Goal: Information Seeking & Learning: Learn about a topic

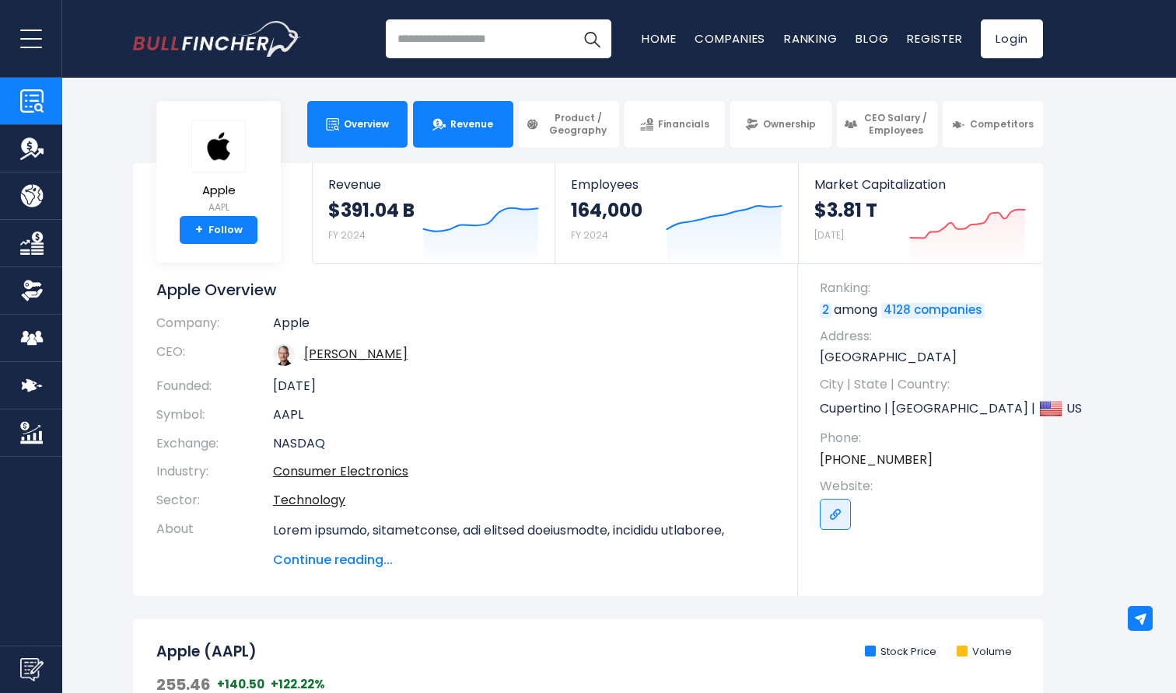
click at [484, 110] on link "Revenue" at bounding box center [463, 124] width 100 height 47
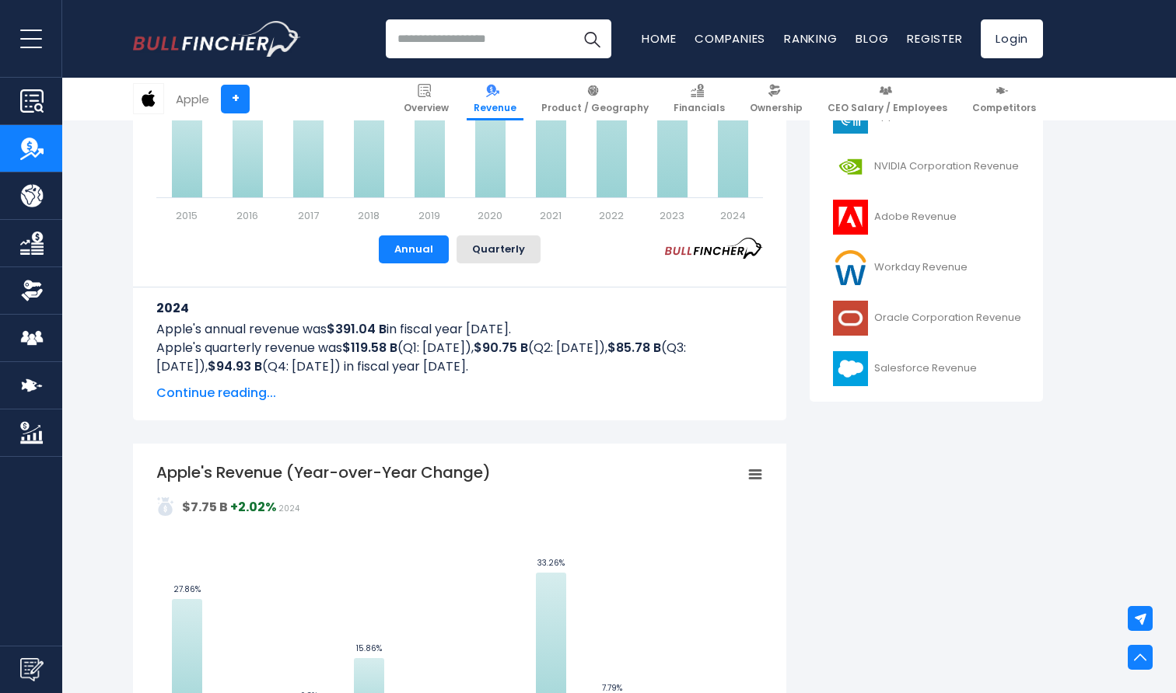
scroll to position [579, 0]
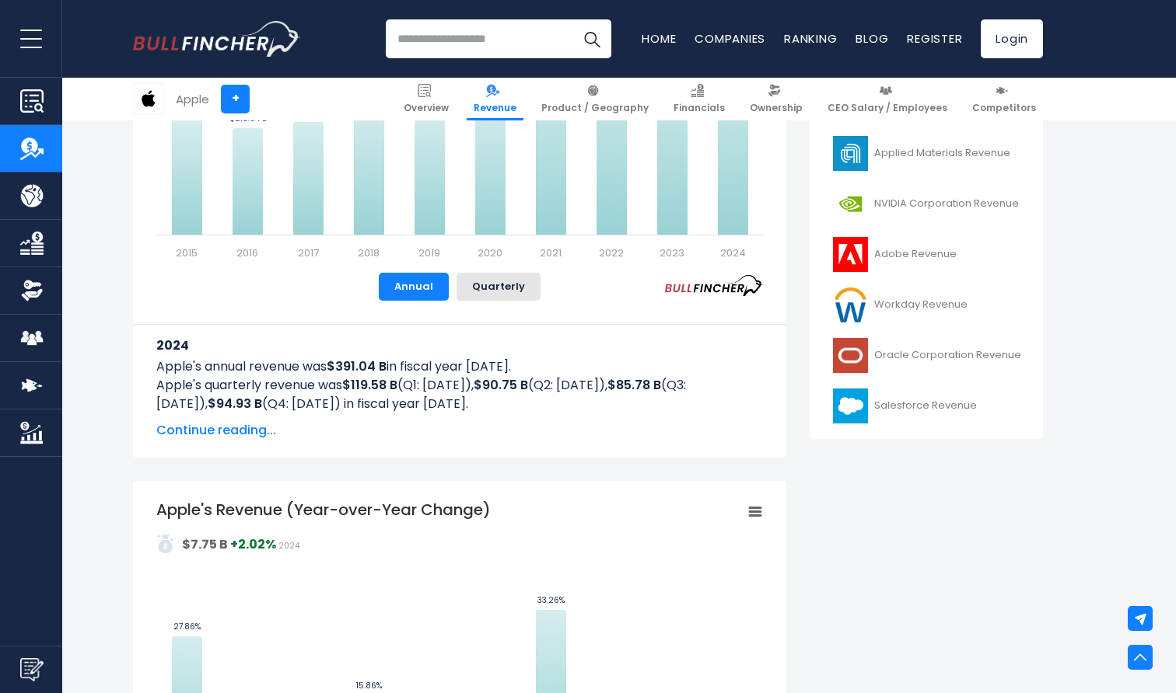
click at [222, 430] on span "Continue reading..." at bounding box center [459, 430] width 606 height 19
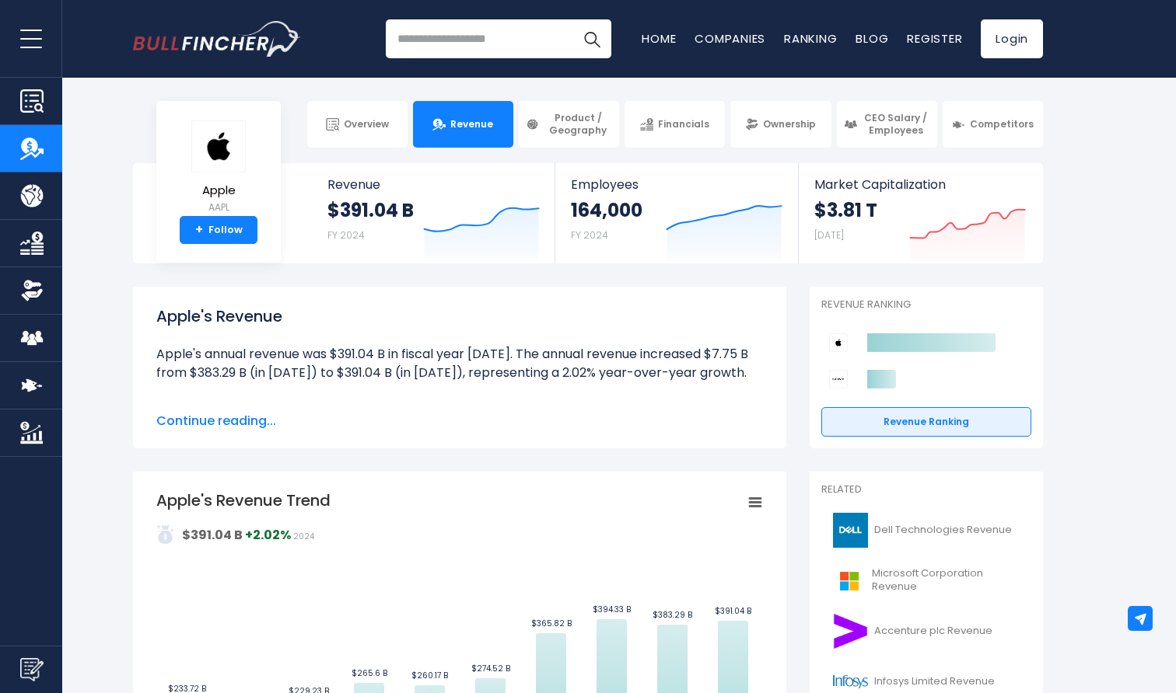
scroll to position [0, 0]
click at [225, 415] on span "Continue reading..." at bounding box center [459, 421] width 606 height 19
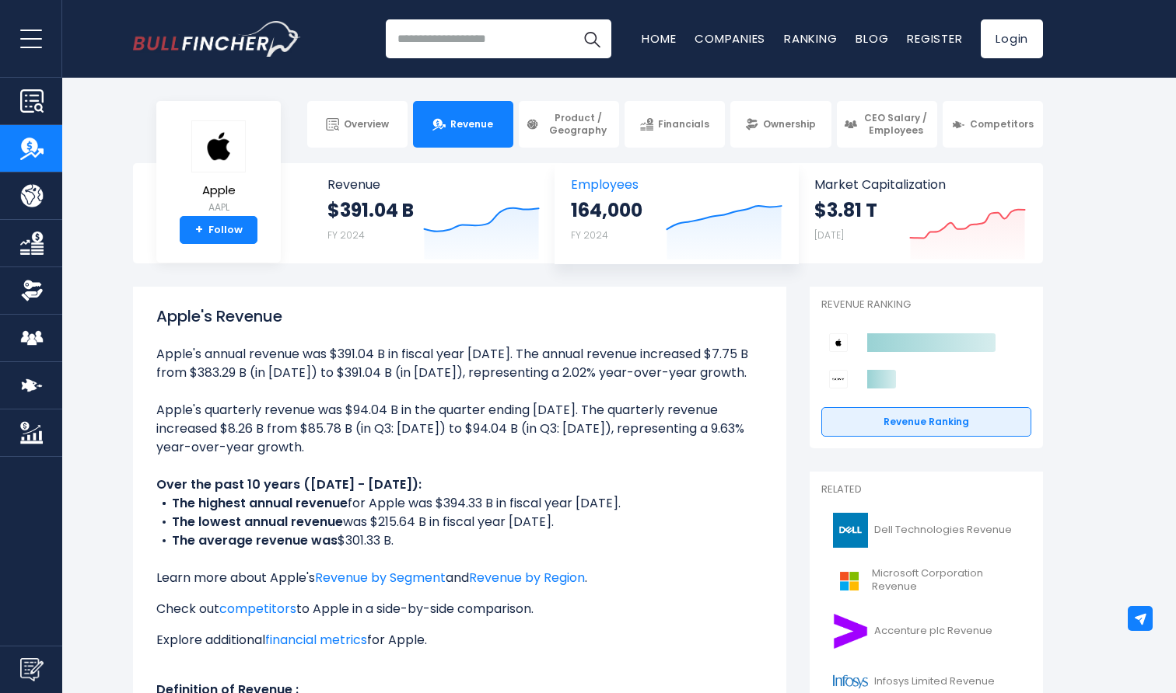
click at [693, 228] on icon "Created with Highcharts 12.1.2" at bounding box center [724, 226] width 117 height 65
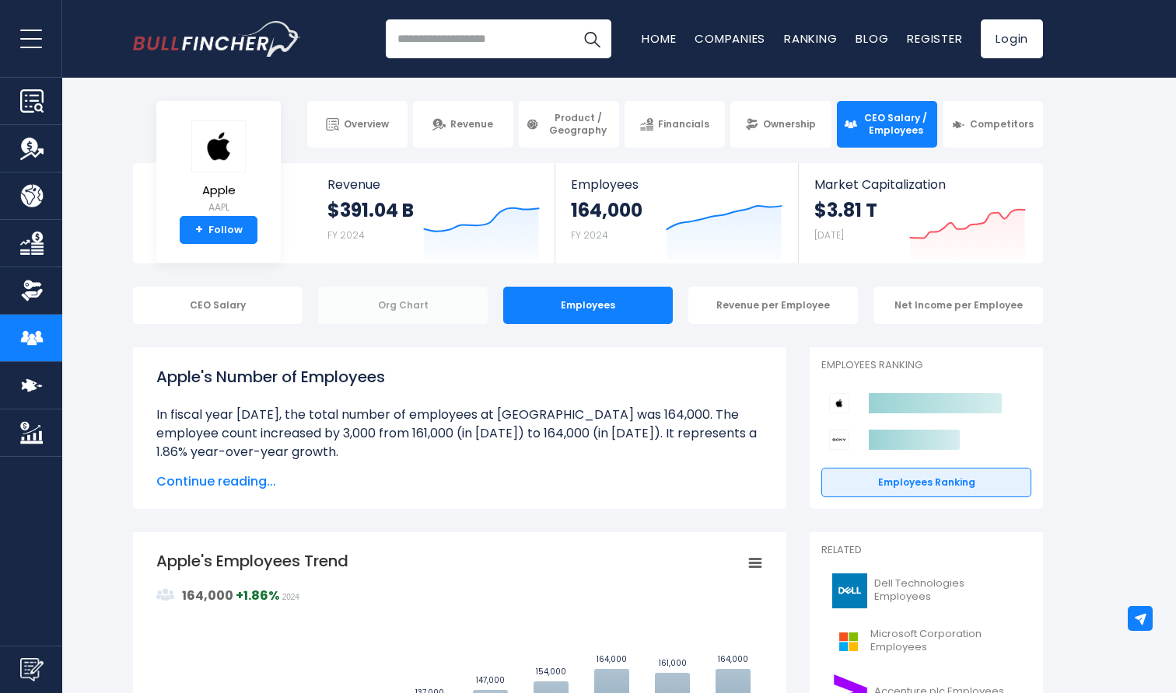
click at [387, 306] on div "Org Chart" at bounding box center [402, 305] width 169 height 37
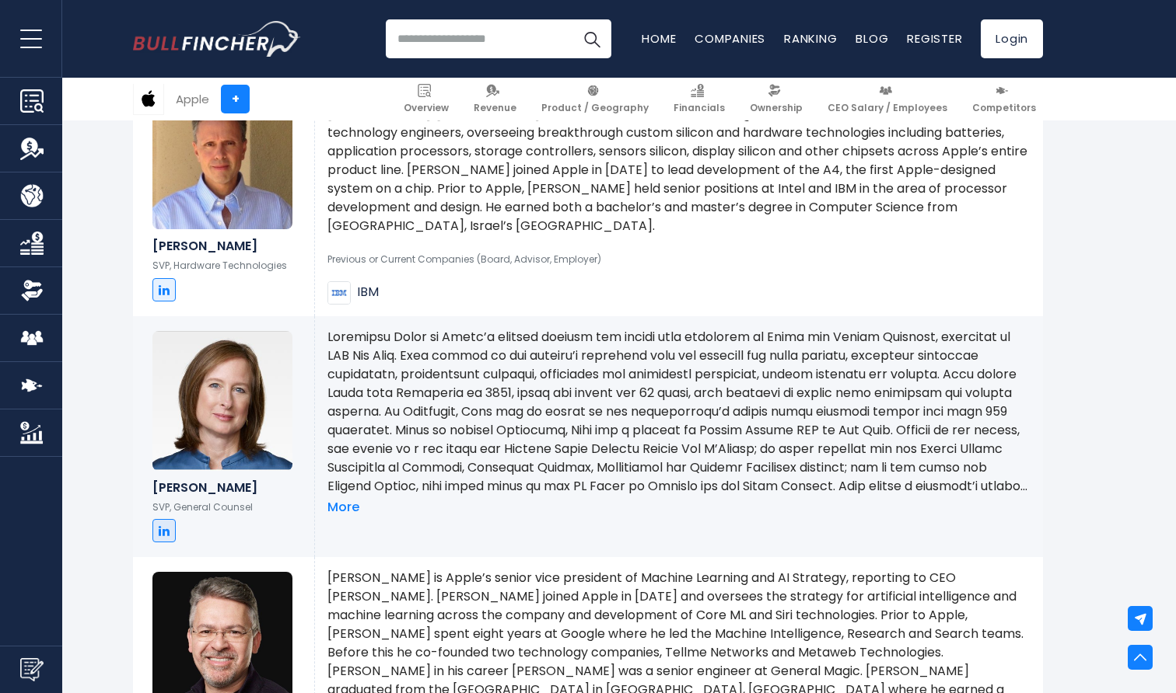
scroll to position [1291, 0]
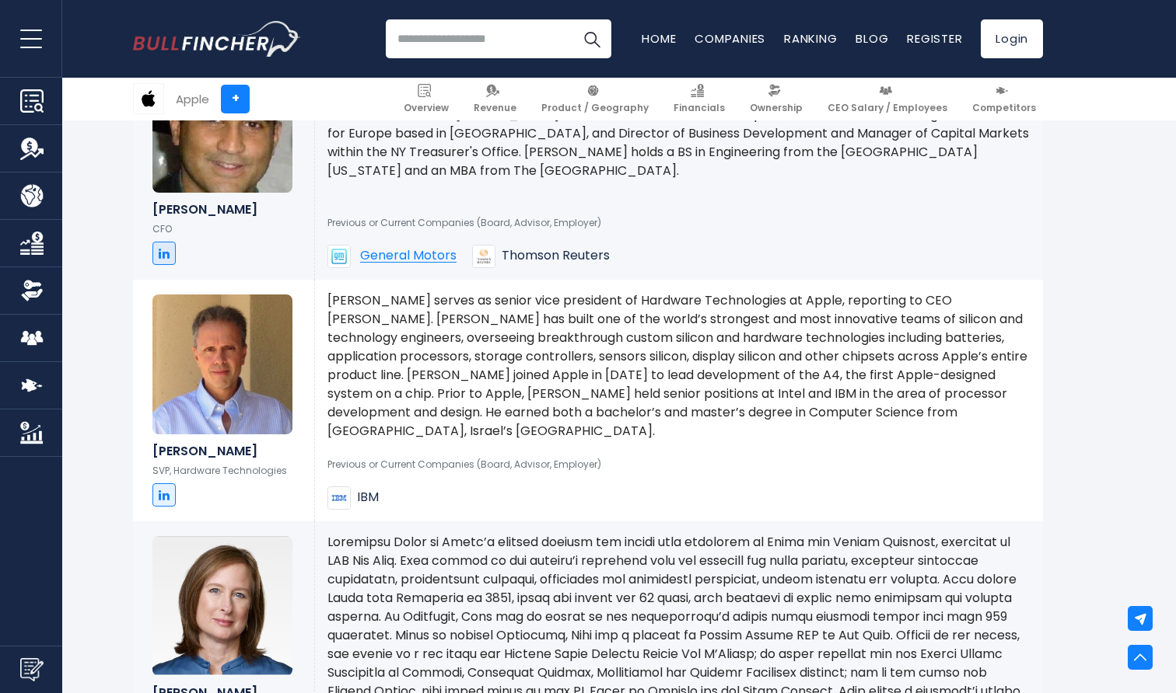
click at [529, 251] on span "Thomson Reuters" at bounding box center [555, 256] width 108 height 16
click at [481, 256] on img at bounding box center [483, 256] width 23 height 23
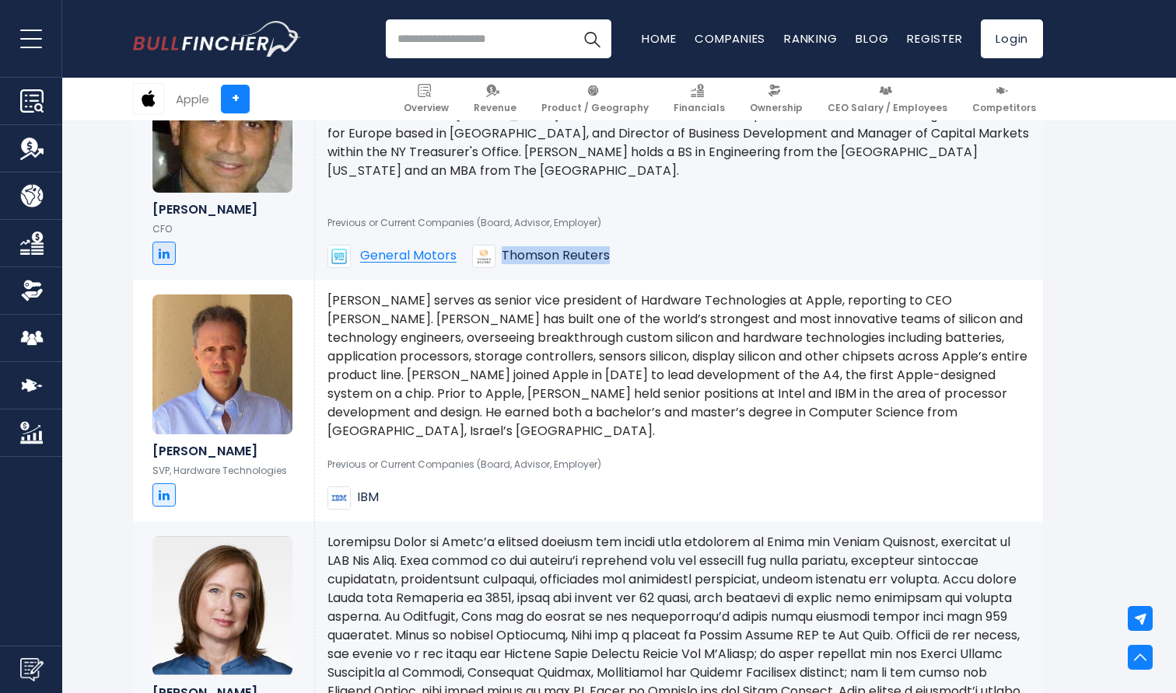
click at [474, 407] on p "Johny Srouji serves as senior vice president of Hardware Technologies at Apple,…" at bounding box center [678, 366] width 703 height 149
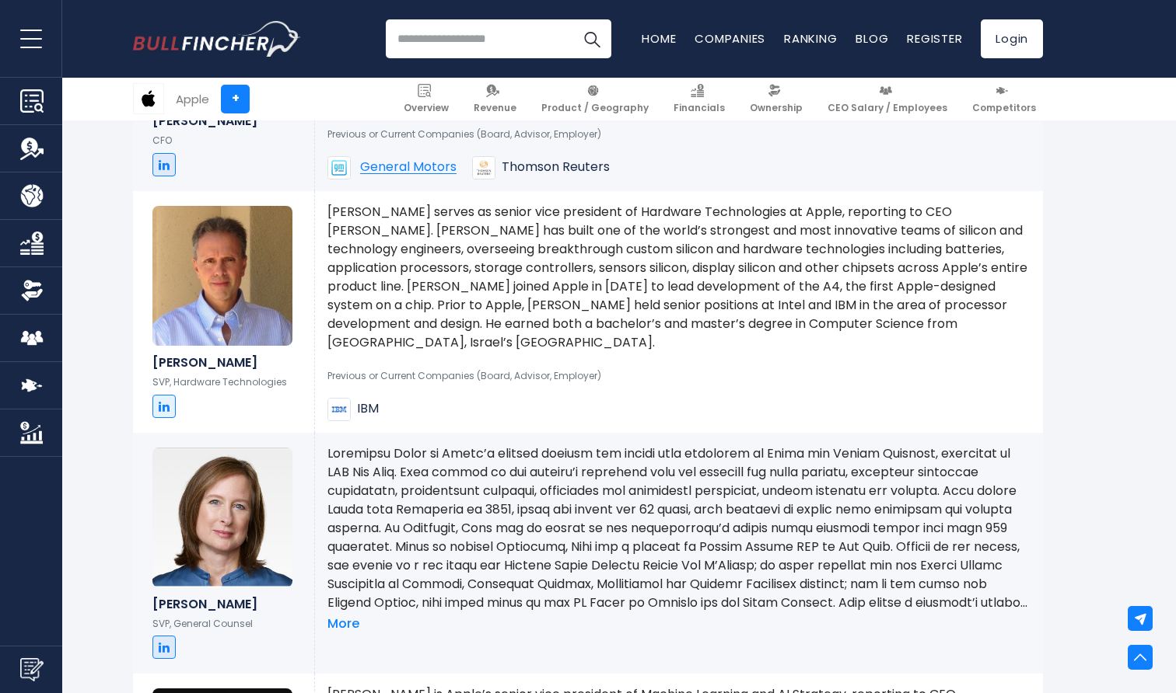
scroll to position [1275, 0]
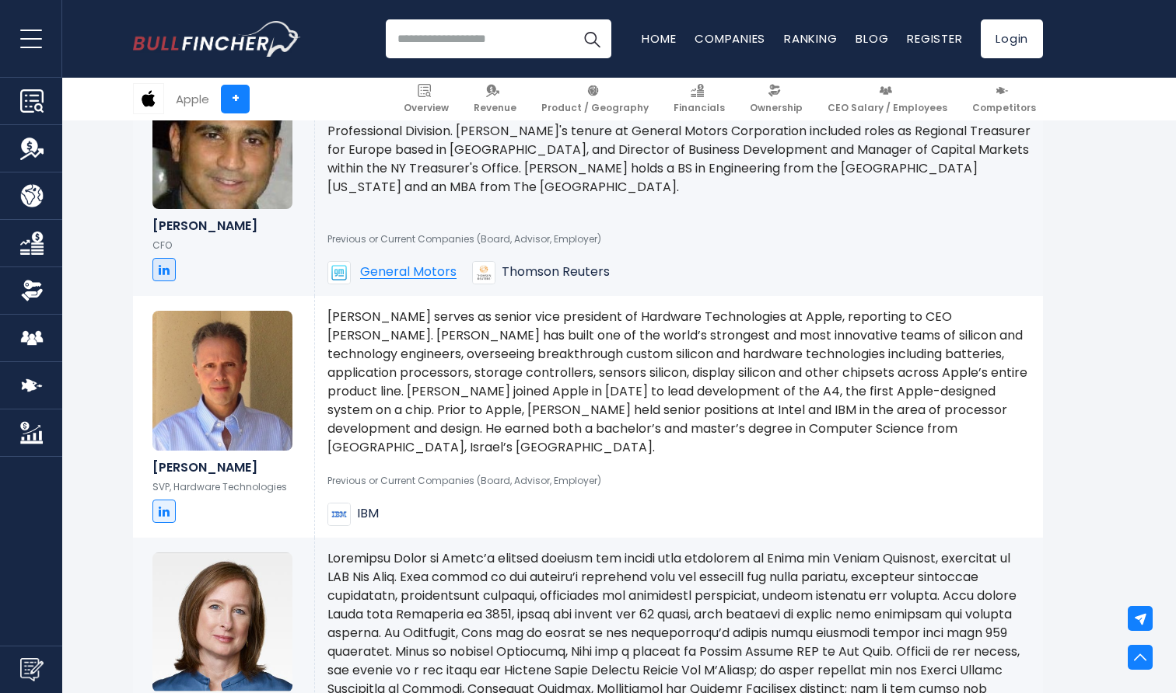
click at [367, 509] on span "IBM" at bounding box center [368, 514] width 22 height 16
click at [428, 517] on div "Previous or Current Companies (Board, Advisor, Employer) IBM" at bounding box center [678, 492] width 703 height 67
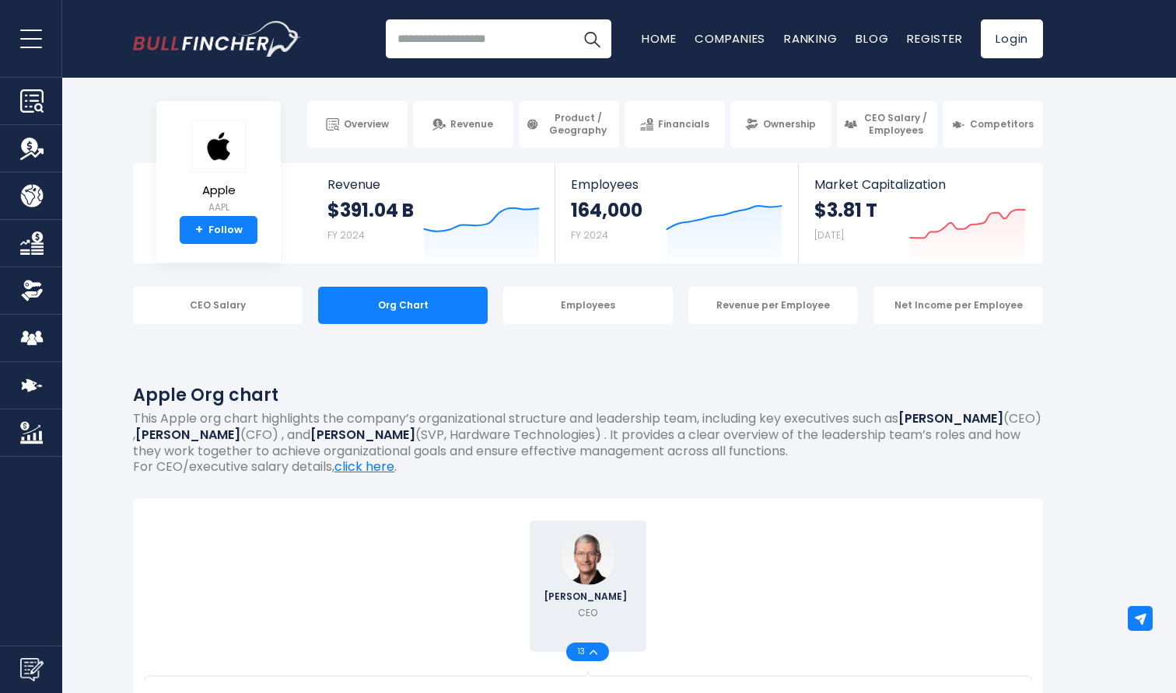
scroll to position [0, 0]
click at [208, 302] on div "CEO Salary" at bounding box center [217, 305] width 169 height 37
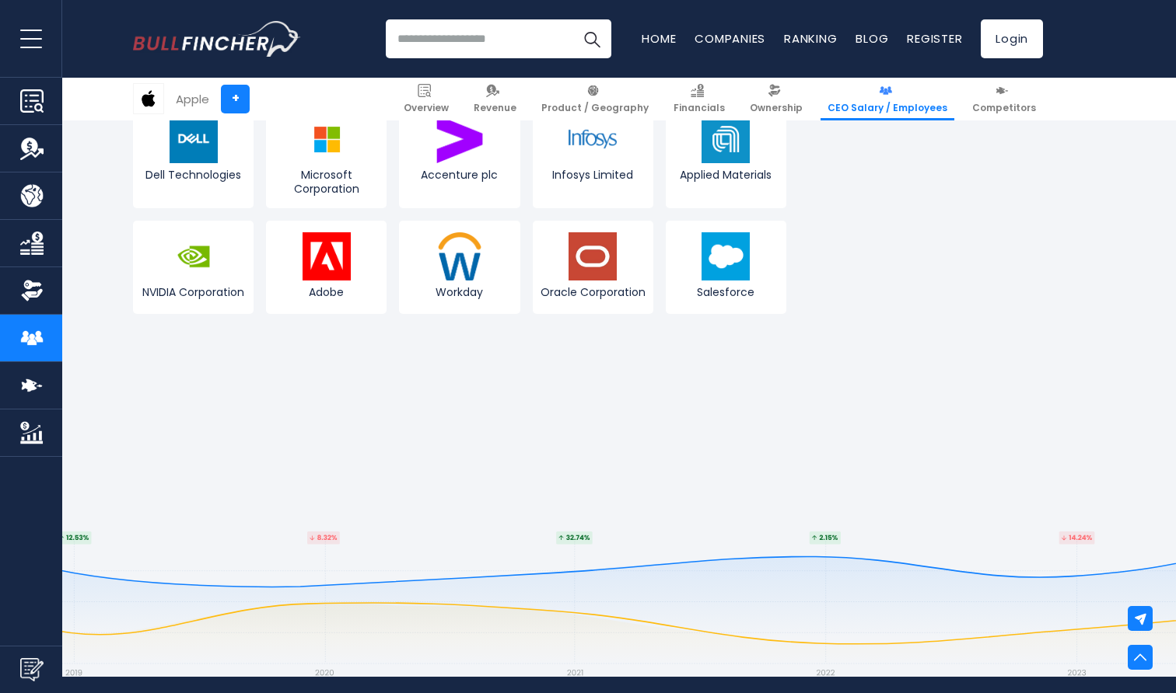
scroll to position [4405, 0]
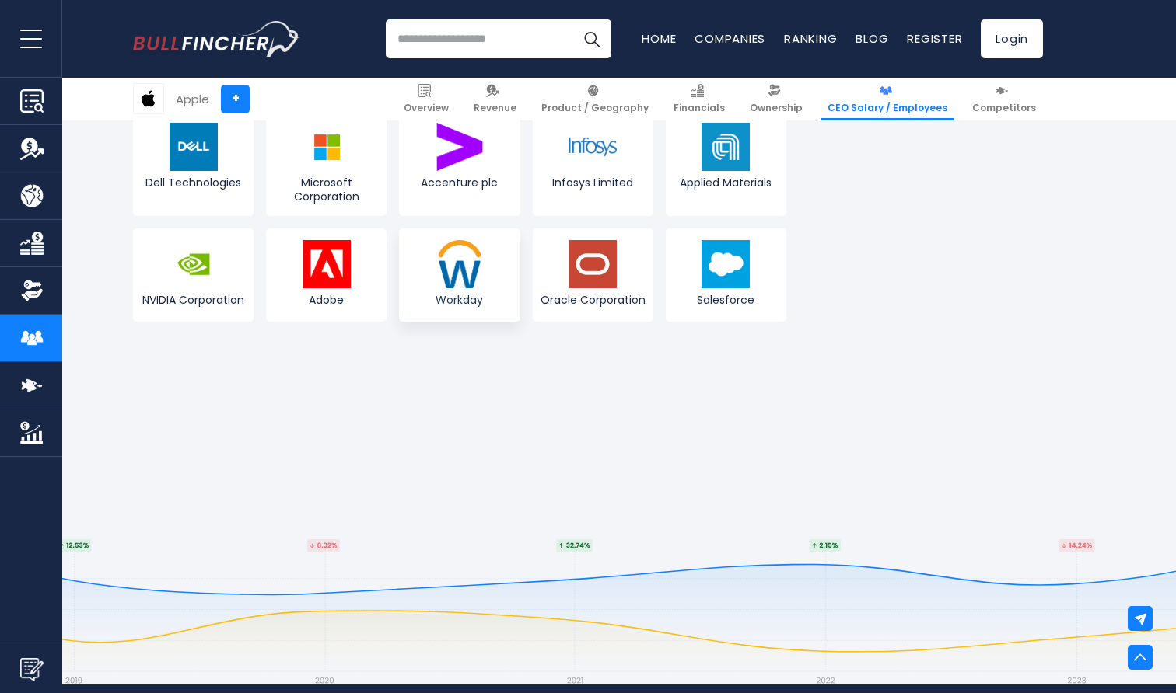
click at [467, 257] on link "Workday" at bounding box center [459, 275] width 121 height 93
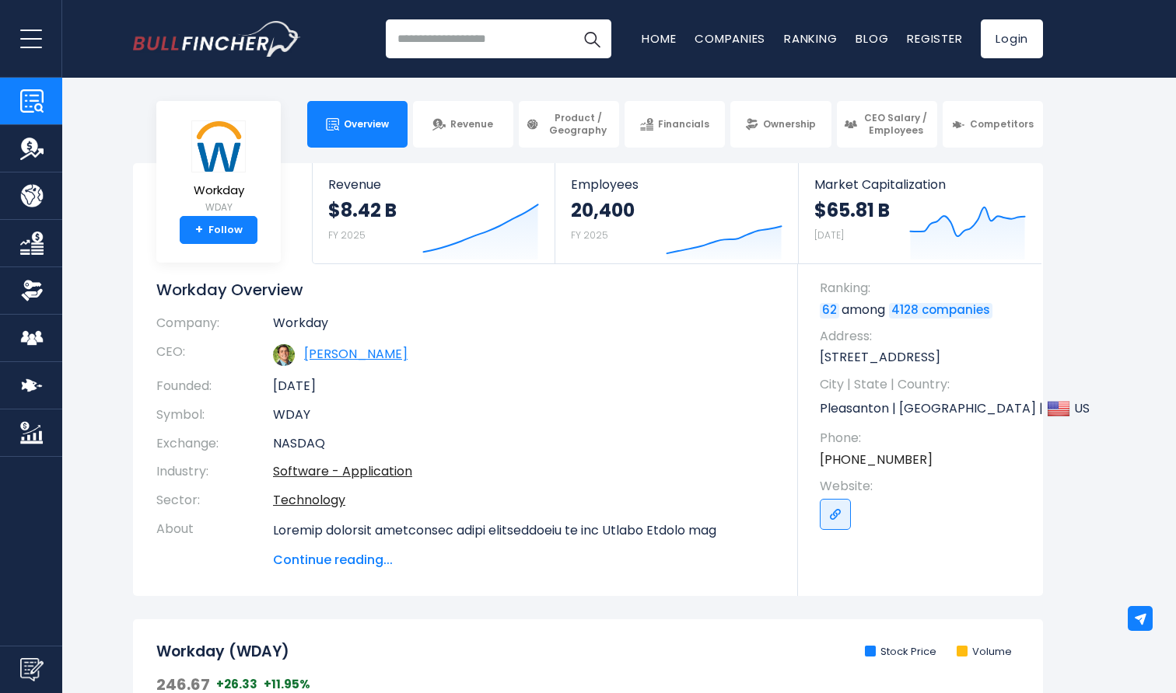
click at [357, 358] on link "[PERSON_NAME]" at bounding box center [355, 354] width 103 height 18
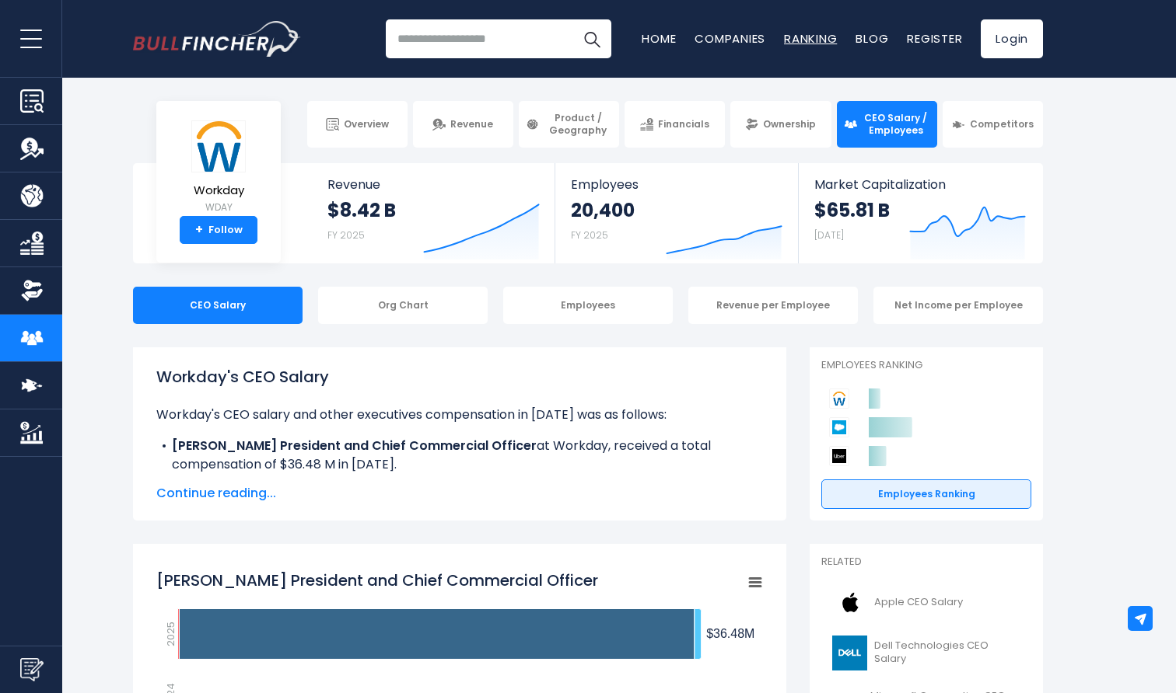
click at [800, 33] on link "Ranking" at bounding box center [810, 38] width 53 height 16
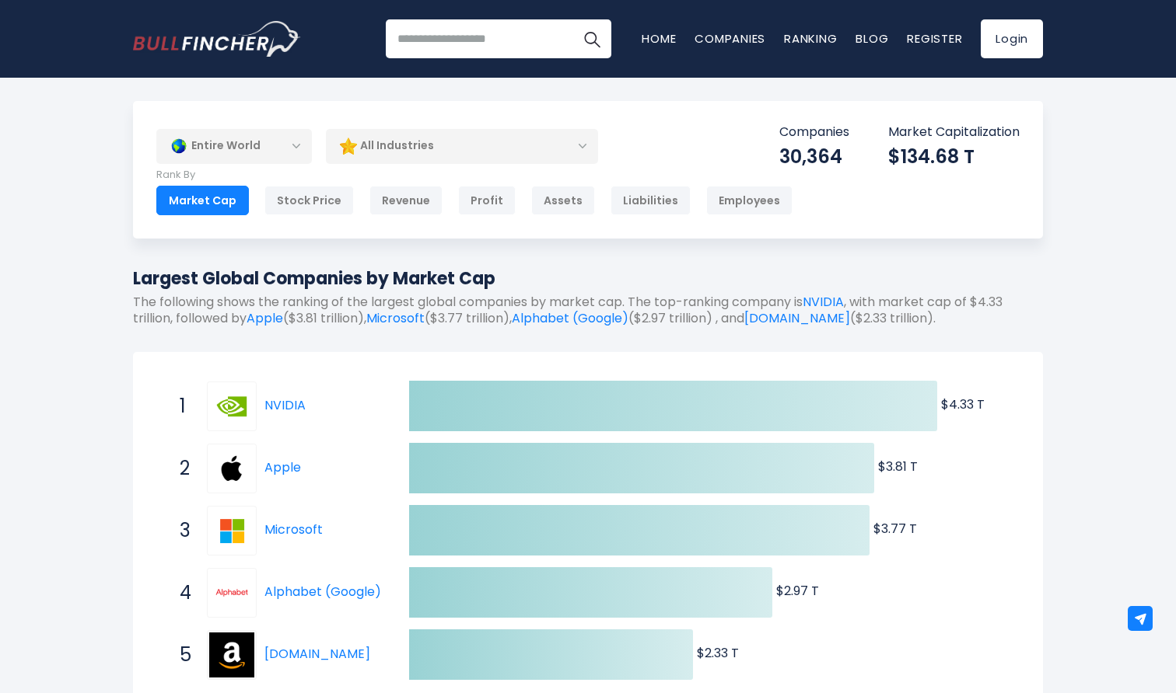
click at [421, 148] on div "All Industries" at bounding box center [462, 146] width 272 height 36
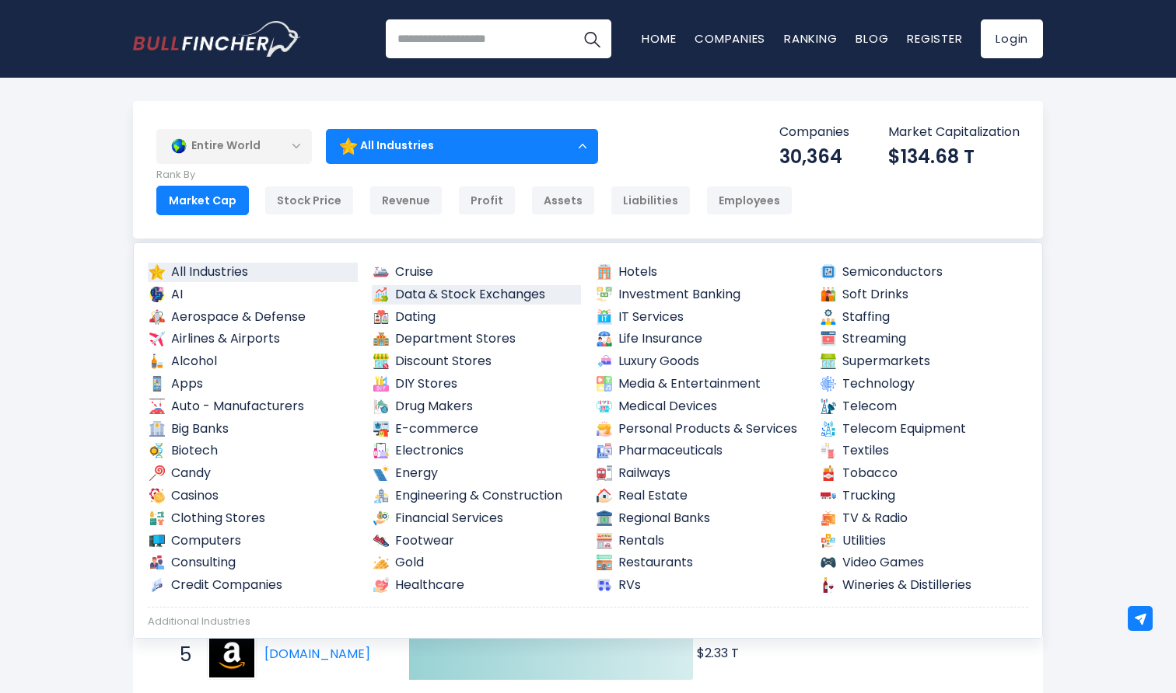
click at [428, 292] on link "Data & Stock Exchanges" at bounding box center [477, 294] width 210 height 19
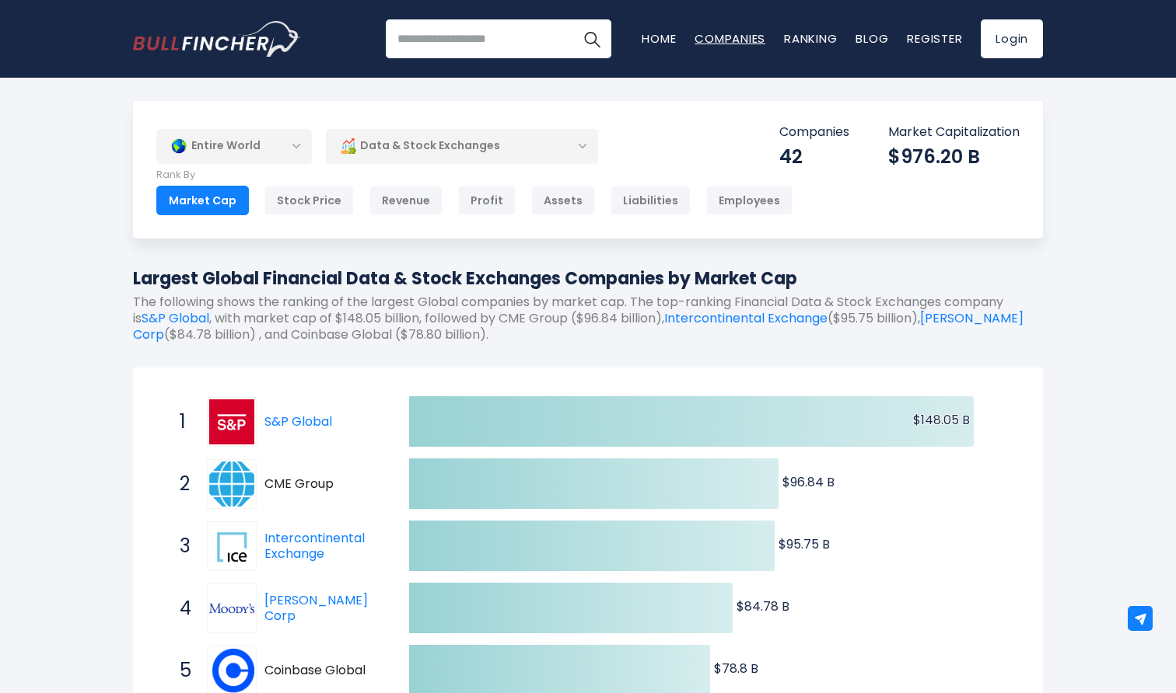
click at [726, 33] on link "Companies" at bounding box center [729, 38] width 71 height 16
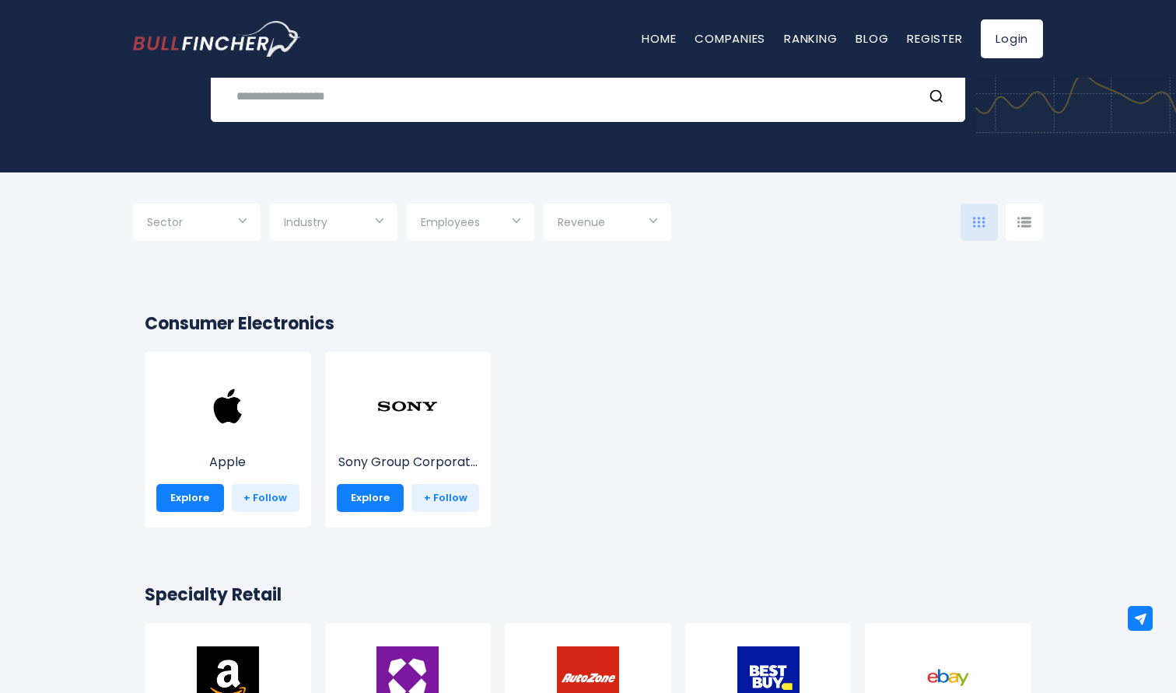
scroll to position [155, 0]
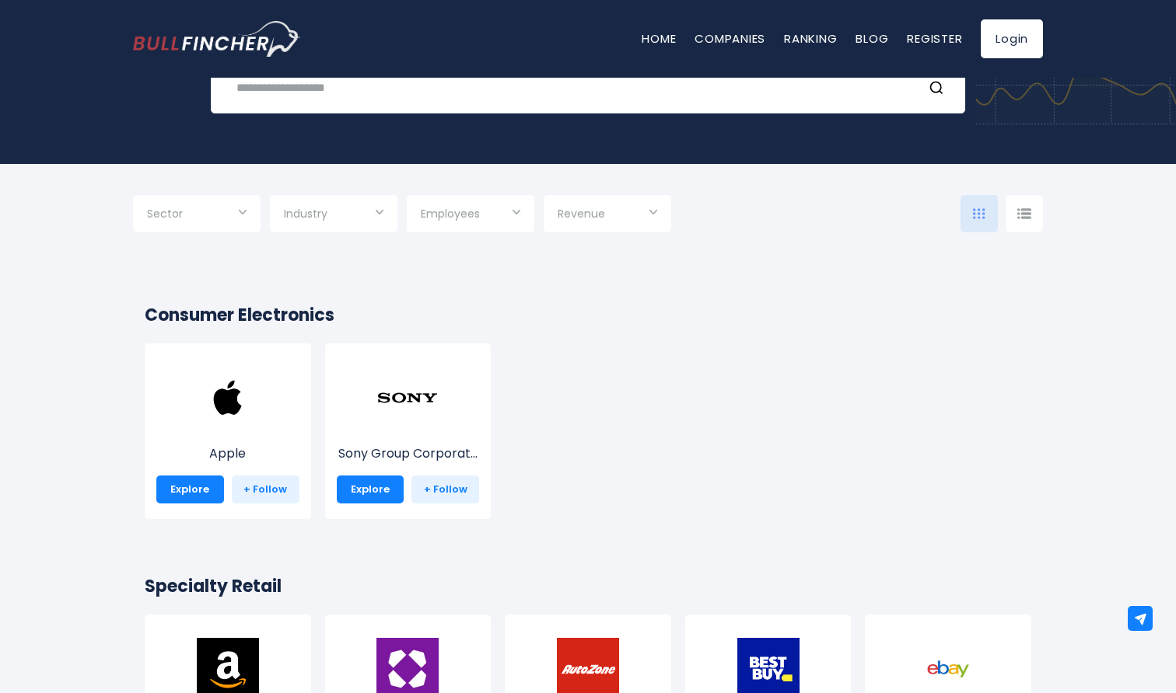
click at [649, 223] on input "Selection" at bounding box center [607, 215] width 100 height 28
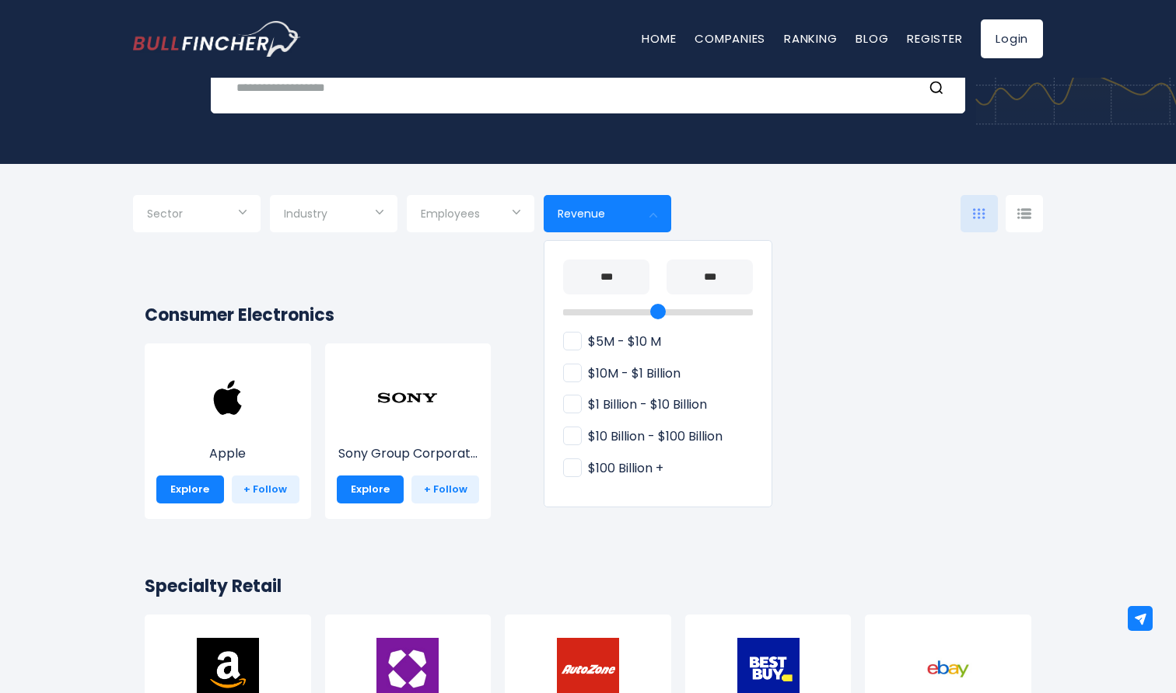
click at [504, 220] on div at bounding box center [588, 346] width 1176 height 693
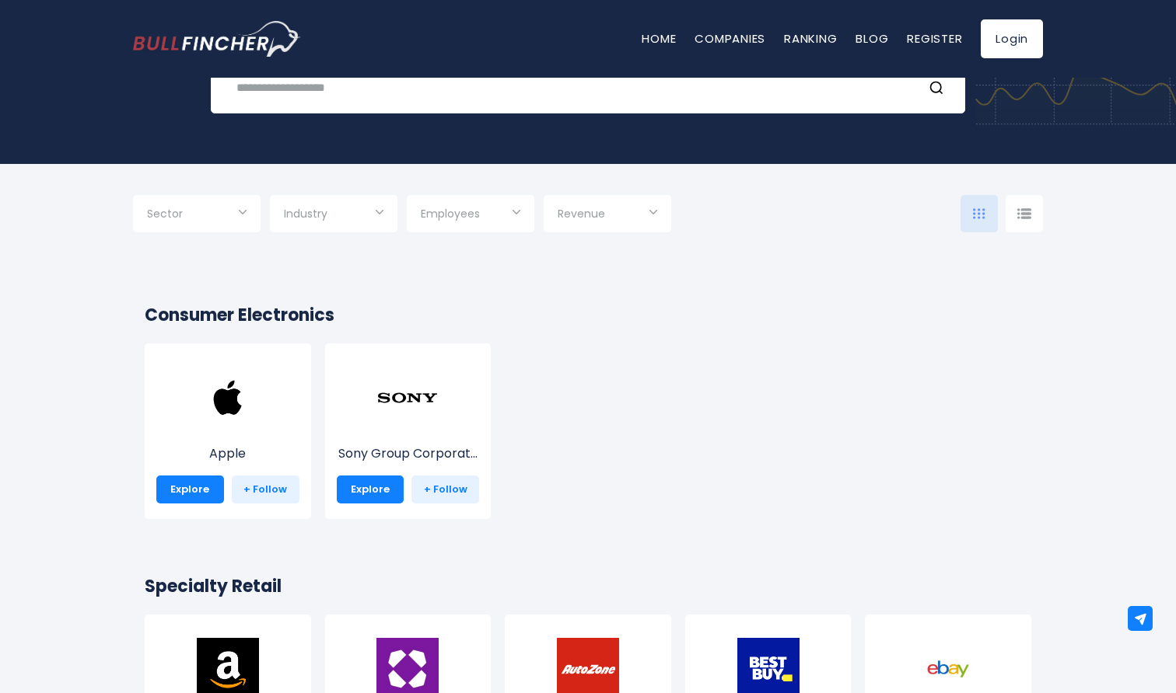
click at [504, 220] on input "Selection" at bounding box center [471, 215] width 100 height 28
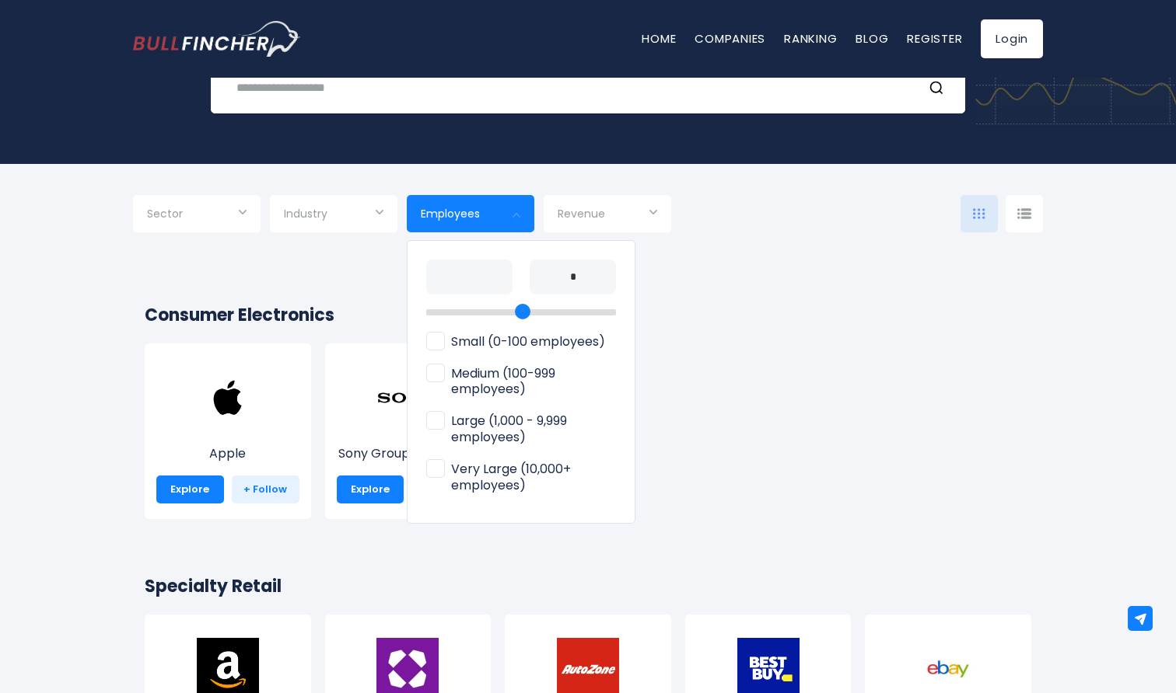
click at [341, 218] on div at bounding box center [588, 346] width 1176 height 693
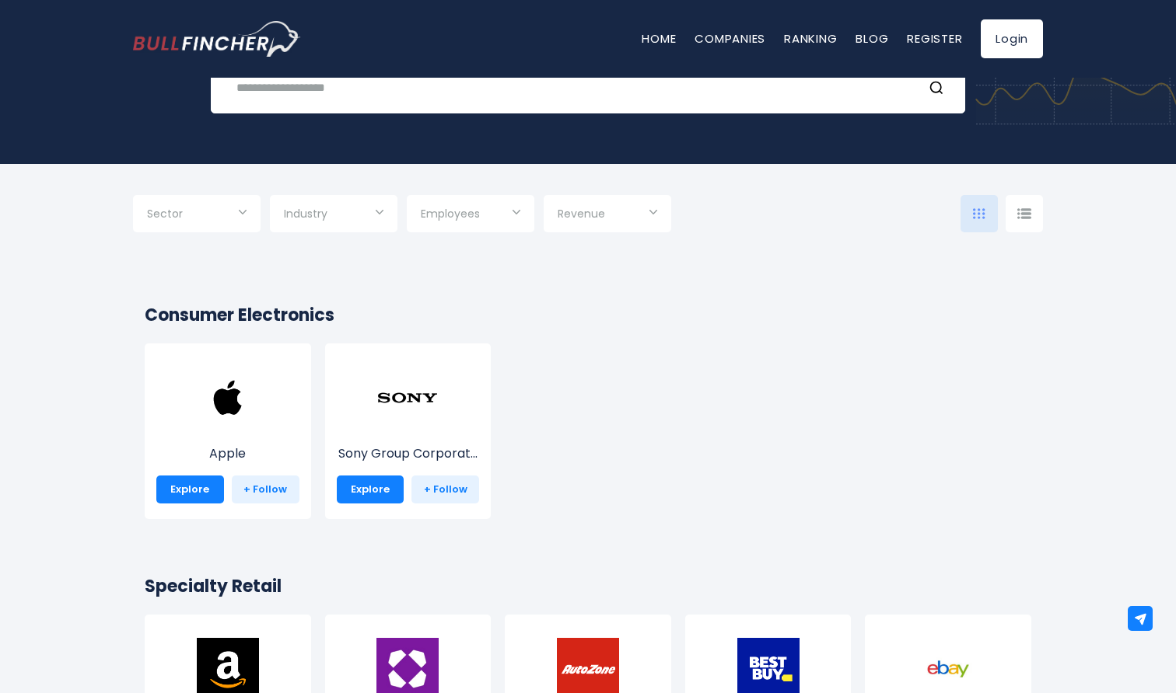
click at [341, 218] on input "Selection" at bounding box center [334, 215] width 100 height 28
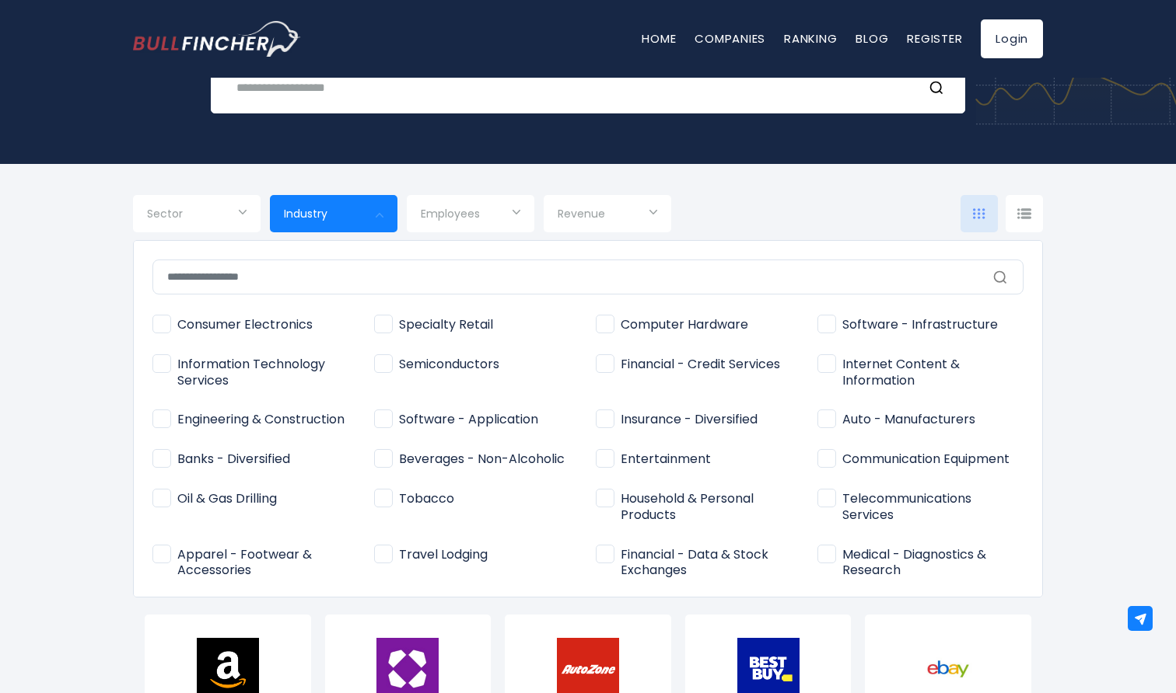
scroll to position [0, 0]
click at [208, 217] on div at bounding box center [588, 346] width 1176 height 693
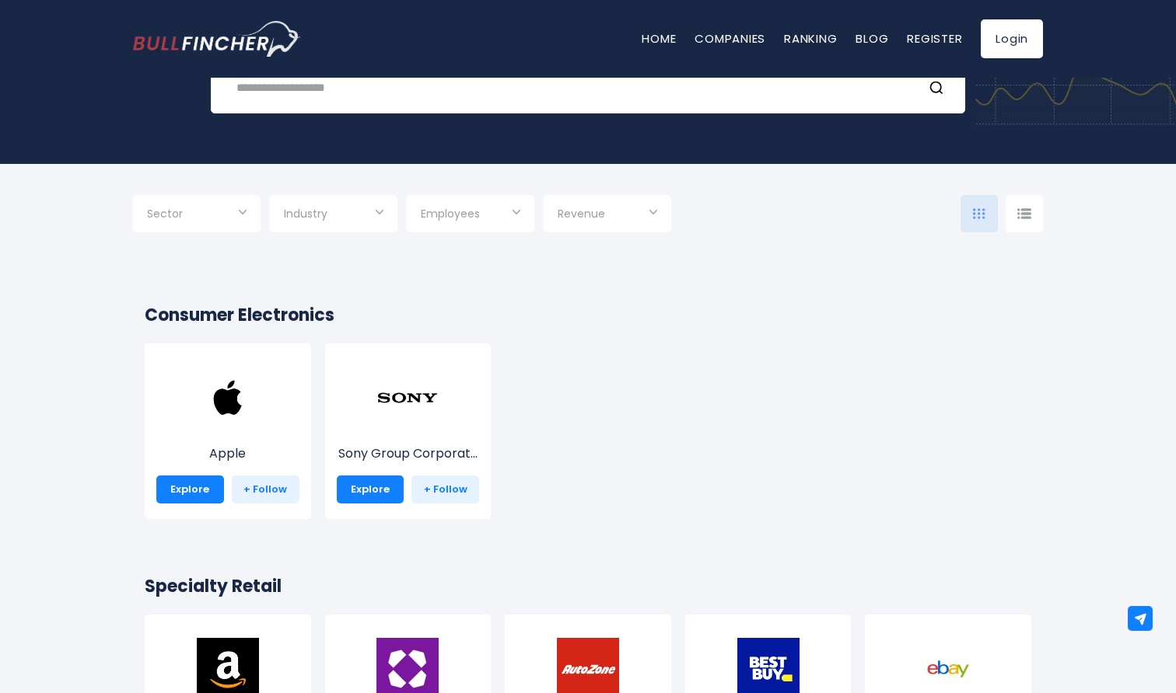
click at [208, 217] on input "Selection" at bounding box center [197, 215] width 100 height 28
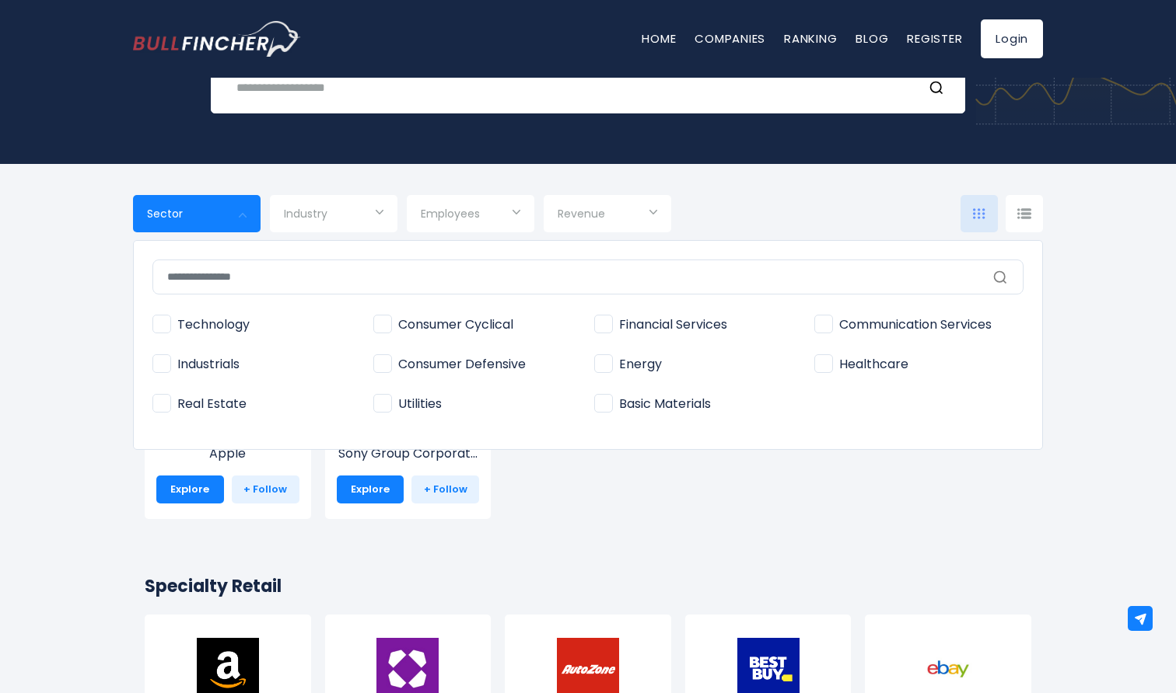
click at [226, 327] on span "Technology" at bounding box center [200, 325] width 97 height 16
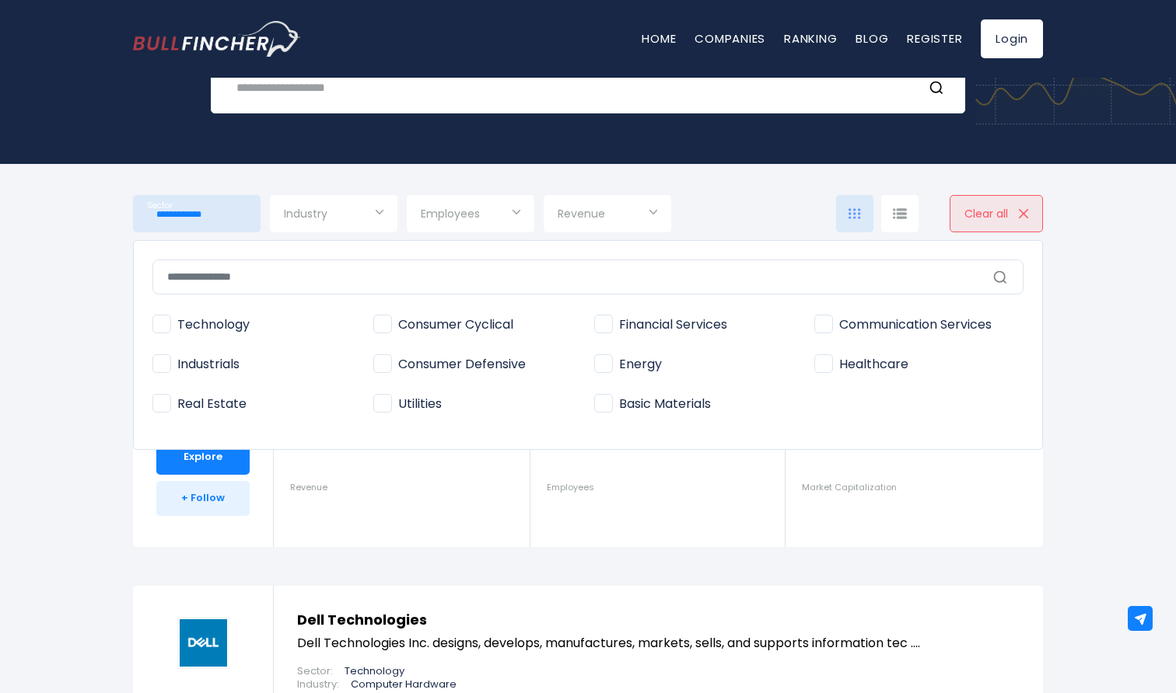
click at [40, 369] on div at bounding box center [588, 346] width 1176 height 693
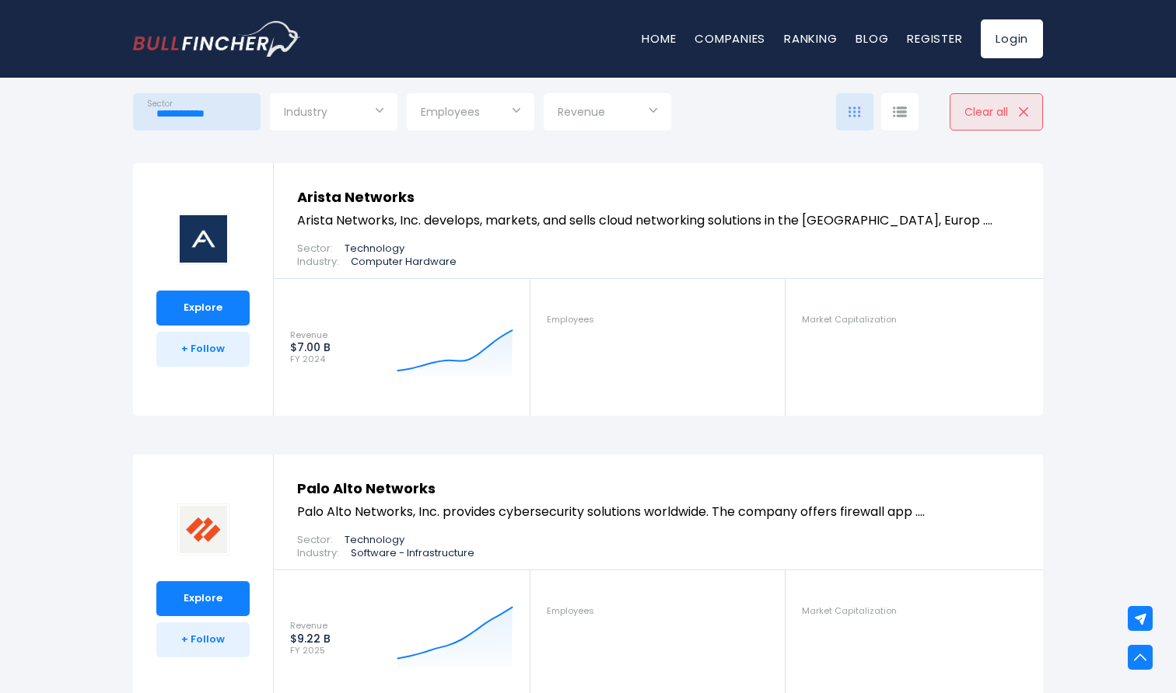
scroll to position [7875, 0]
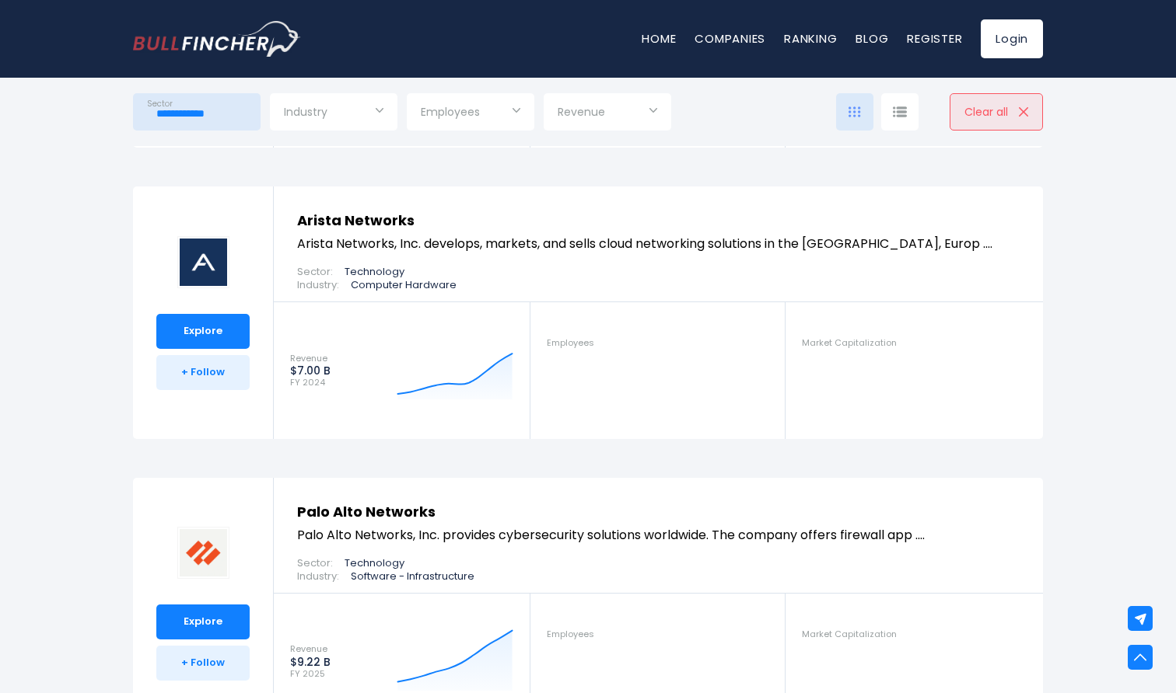
click at [906, 111] on div at bounding box center [899, 111] width 37 height 37
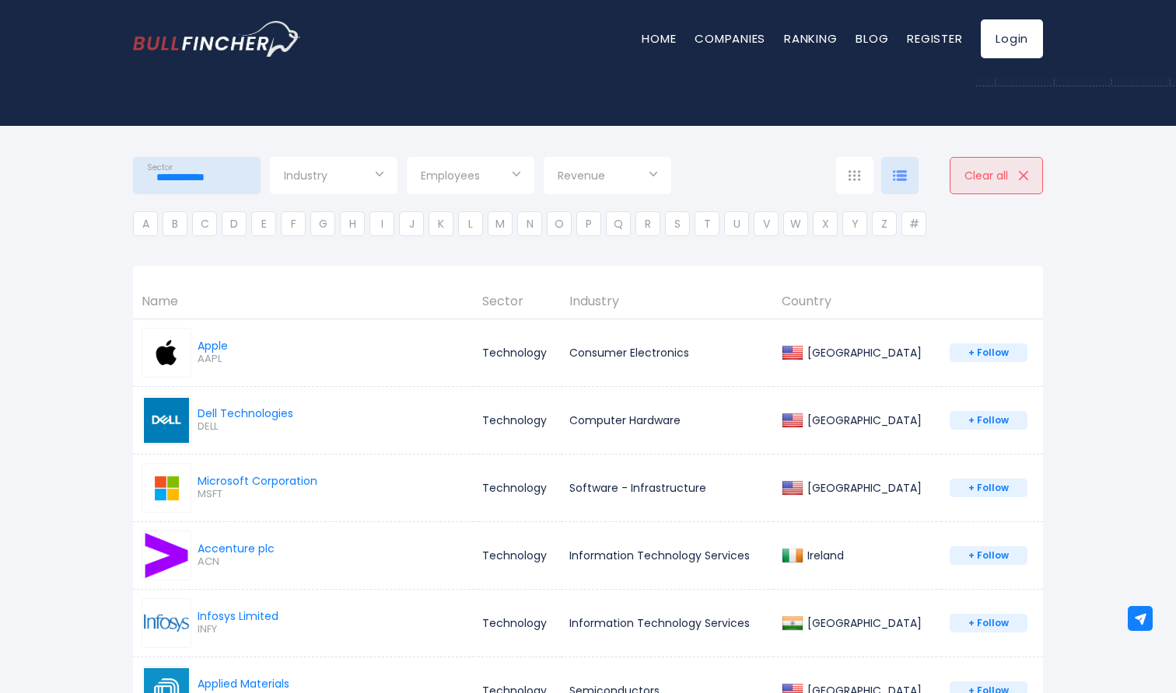
scroll to position [219, 0]
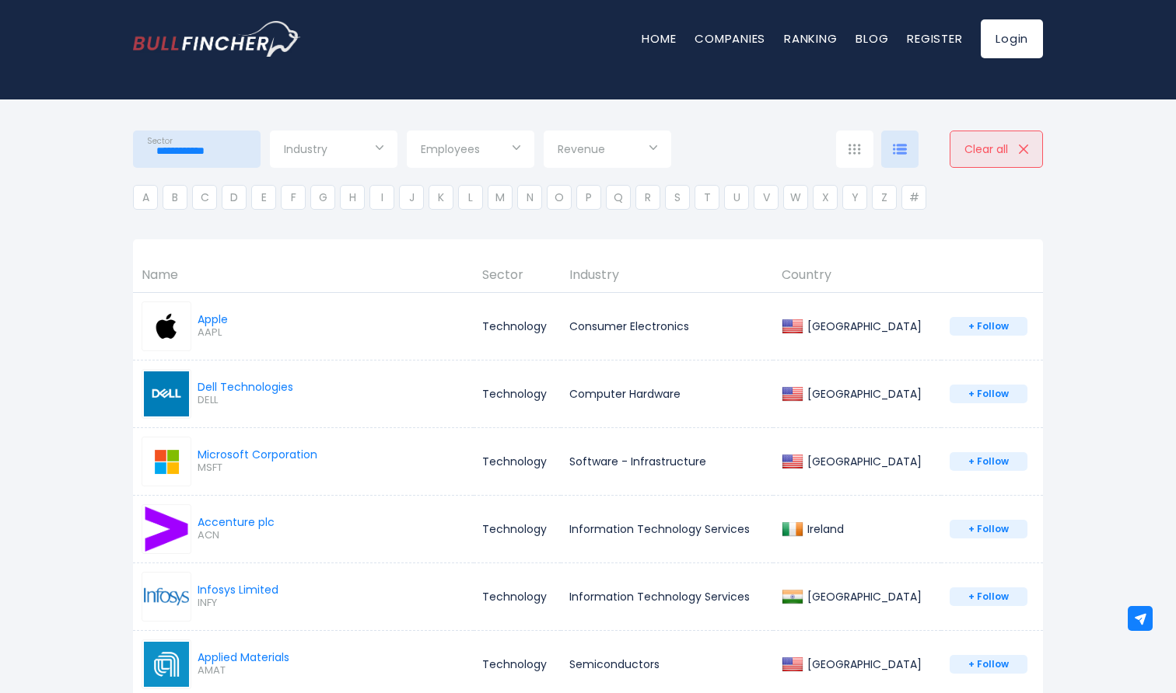
click at [232, 146] on input "**********" at bounding box center [197, 151] width 100 height 28
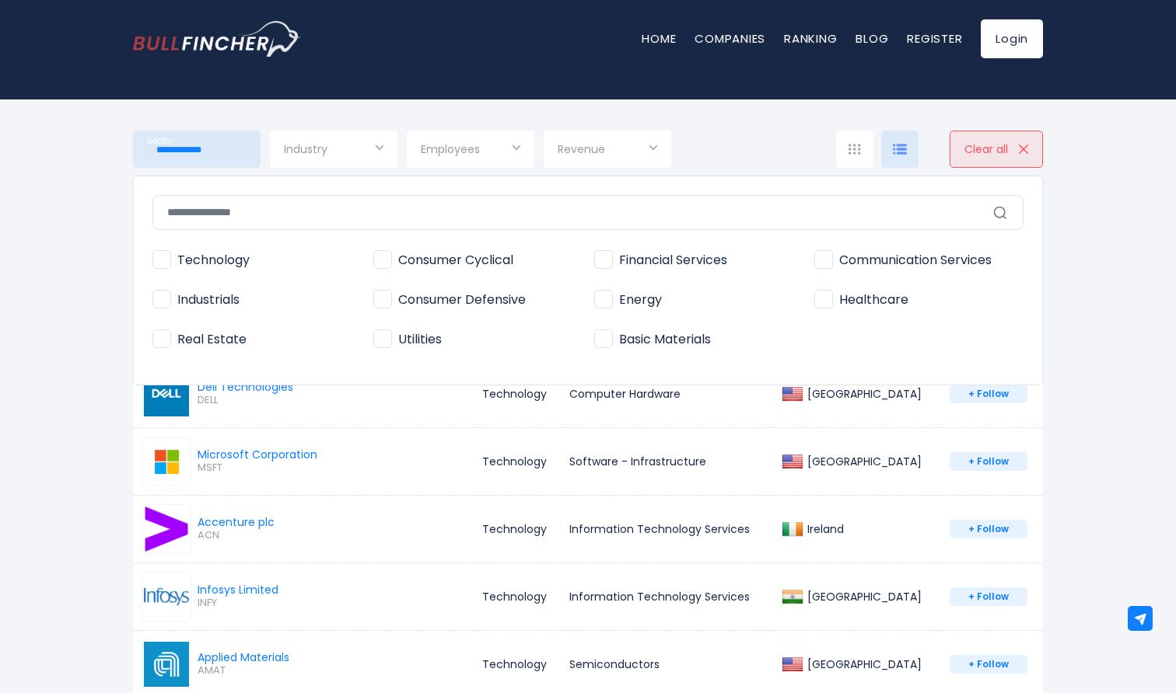
click at [204, 292] on span "Industrials" at bounding box center [195, 300] width 87 height 16
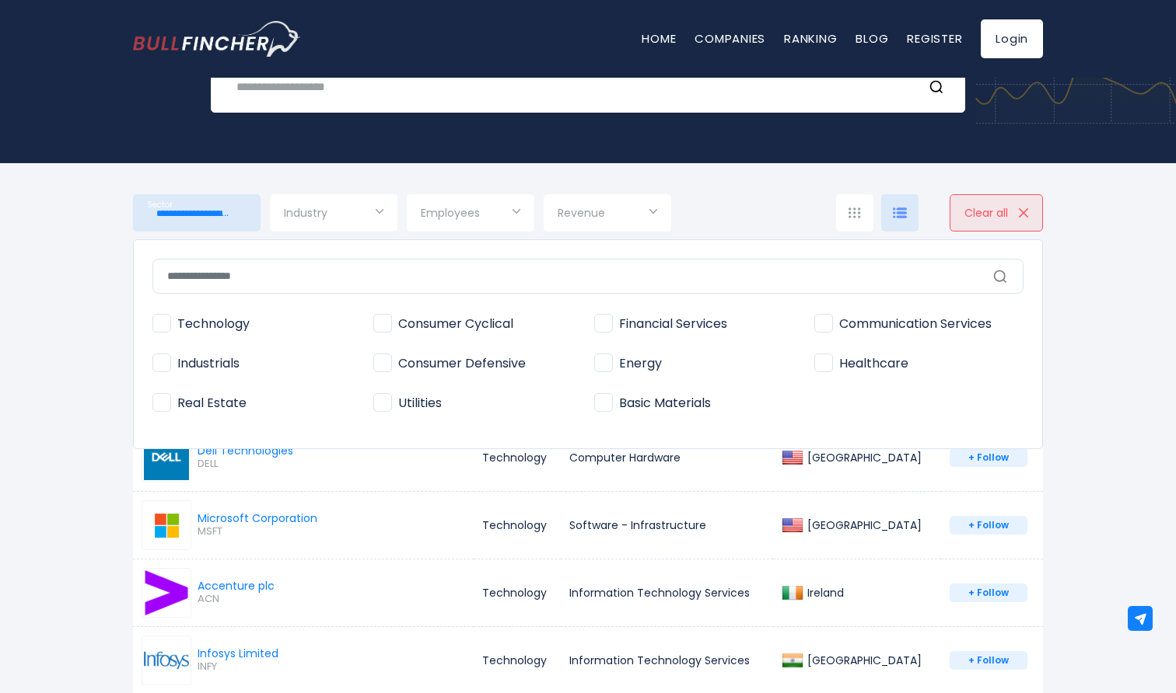
click at [162, 320] on span "Technology" at bounding box center [200, 324] width 97 height 16
type input "**********"
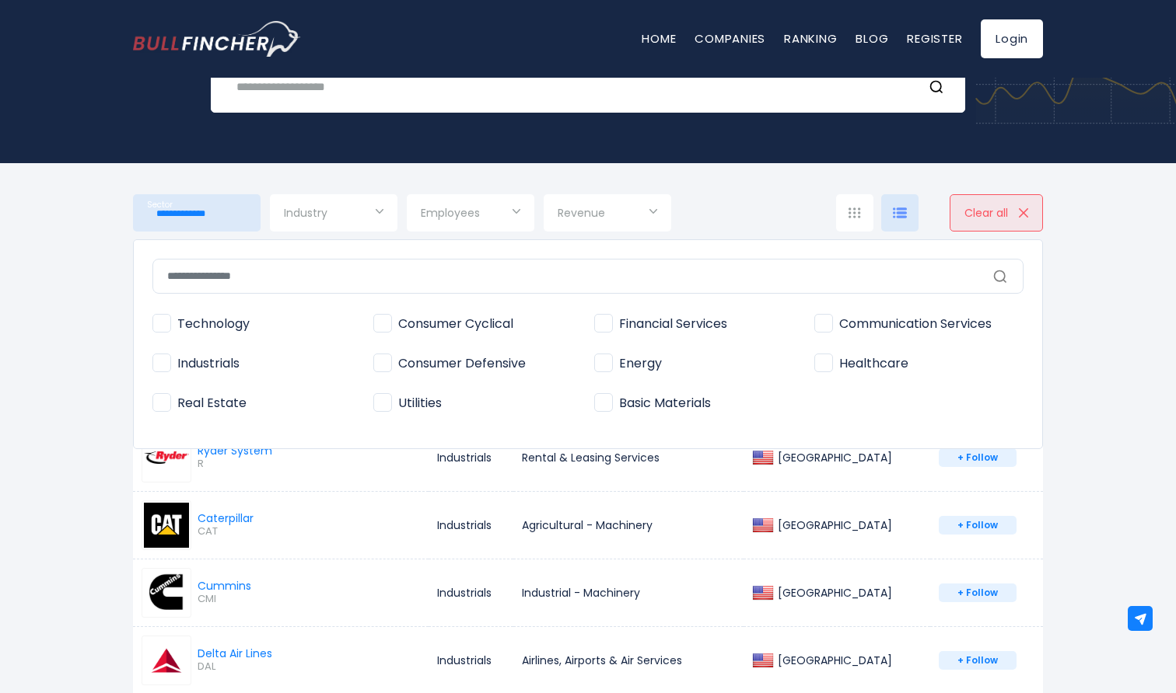
scroll to position [180, 0]
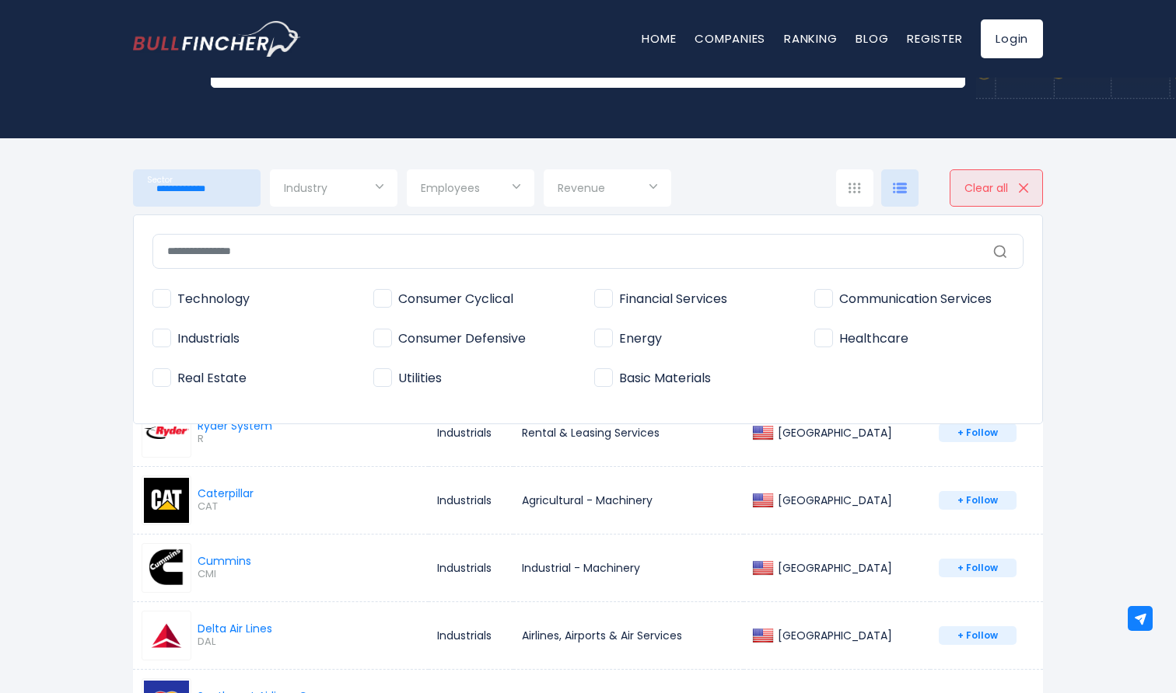
click at [86, 334] on div at bounding box center [588, 346] width 1176 height 693
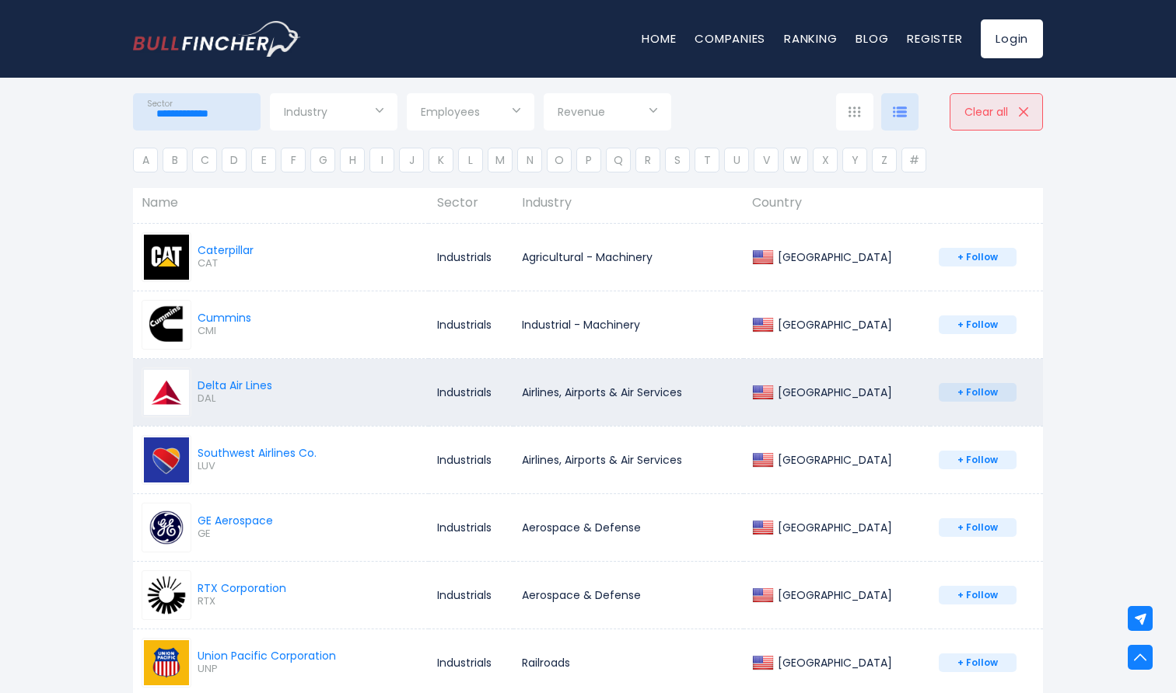
scroll to position [423, 0]
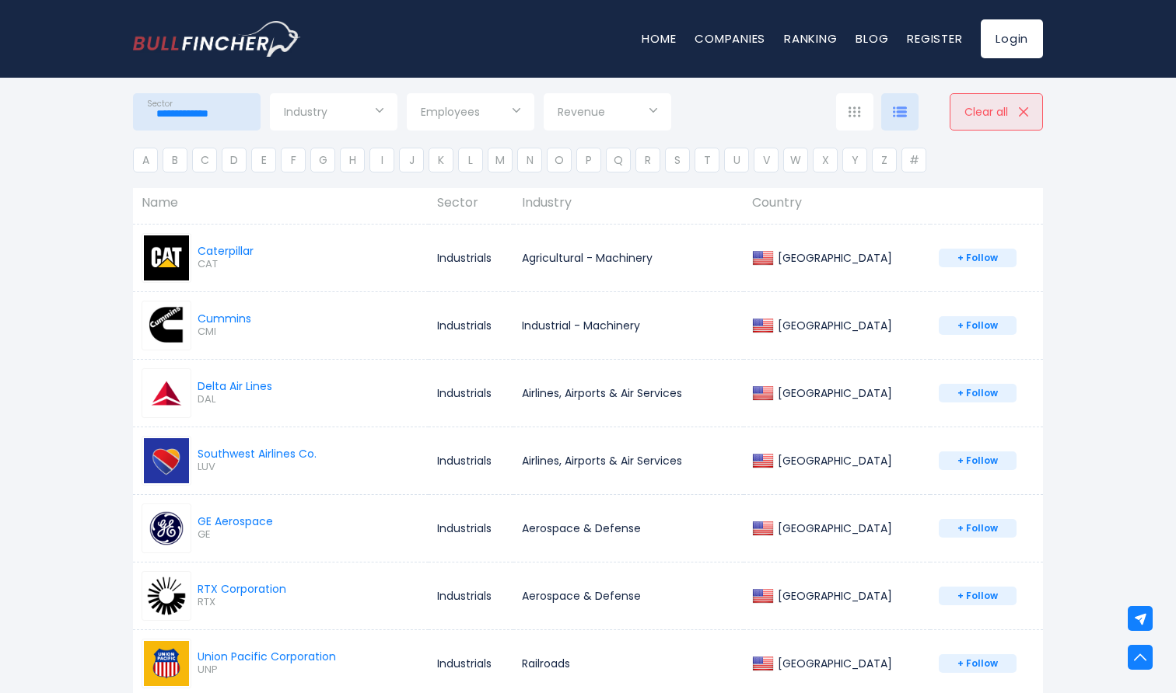
click at [344, 105] on input "Selection" at bounding box center [334, 114] width 100 height 28
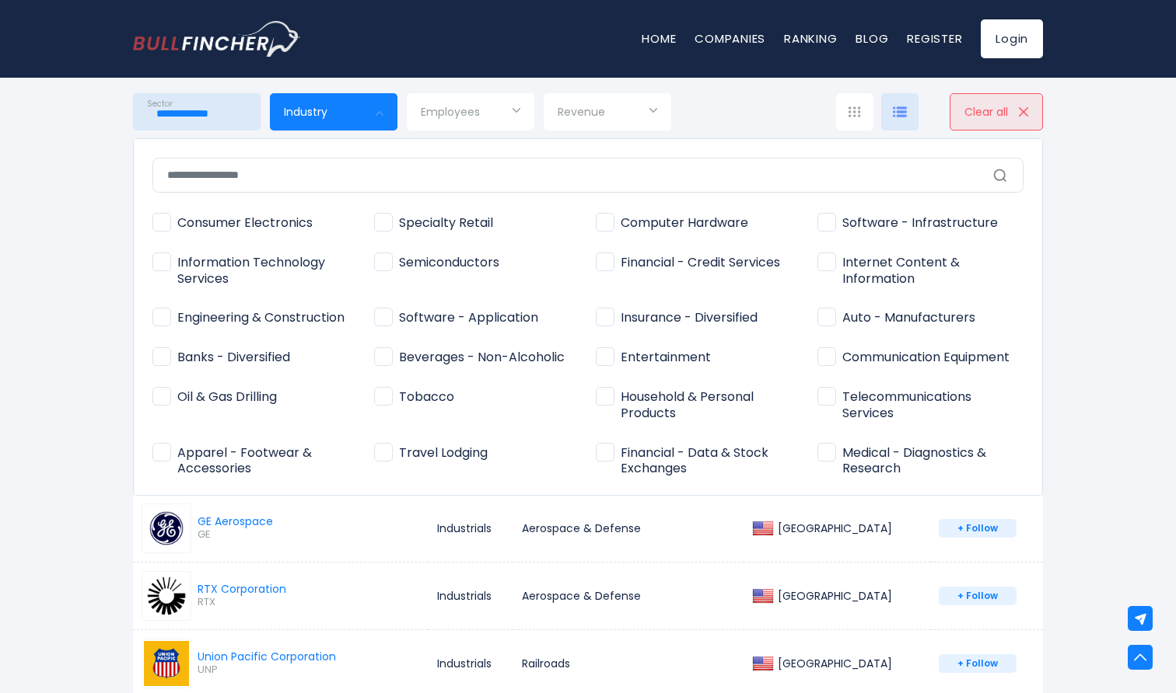
click at [631, 353] on span "Entertainment" at bounding box center [653, 358] width 115 height 16
type input "**********"
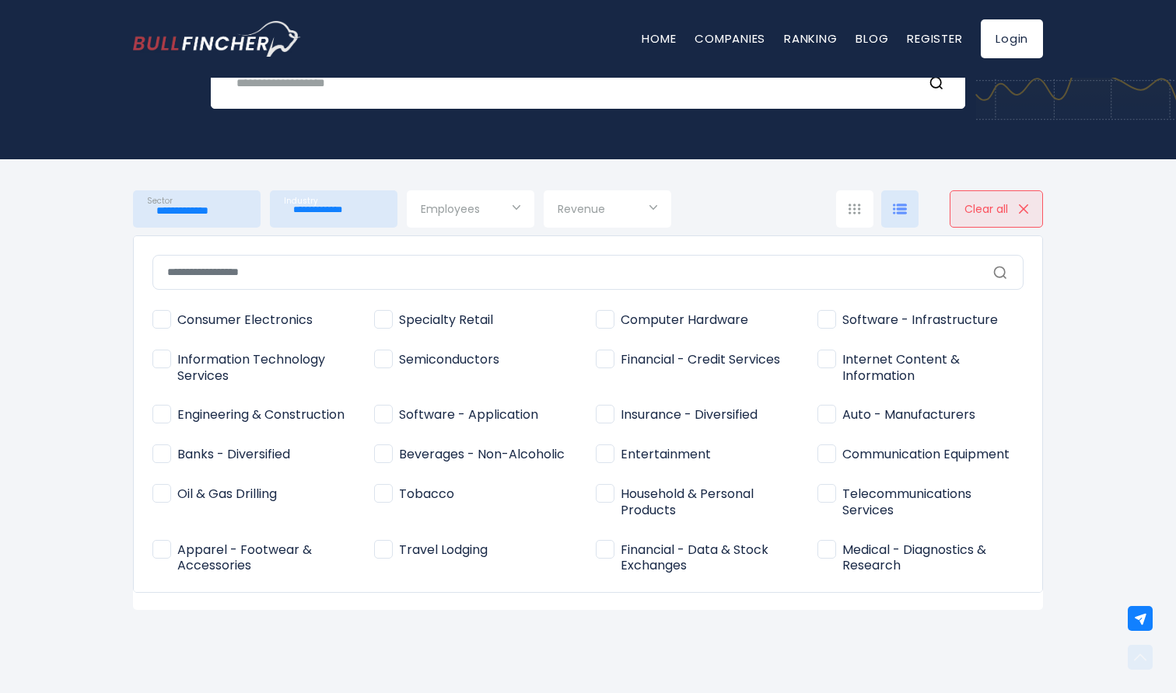
scroll to position [155, 0]
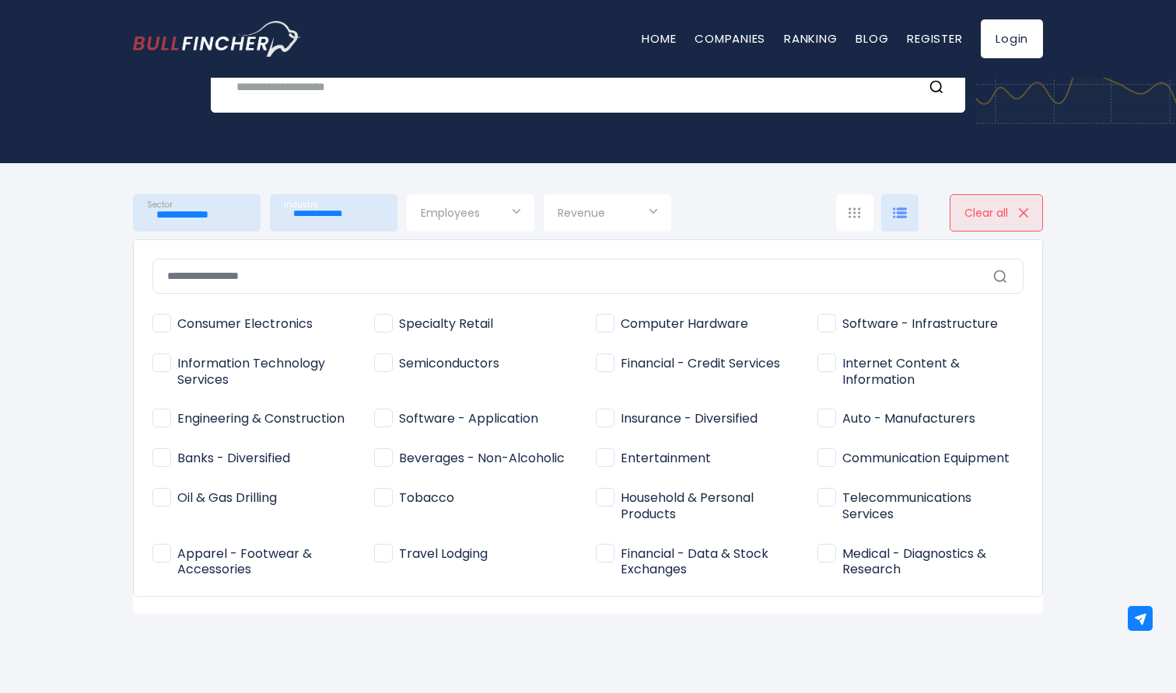
click at [72, 356] on div at bounding box center [588, 346] width 1176 height 693
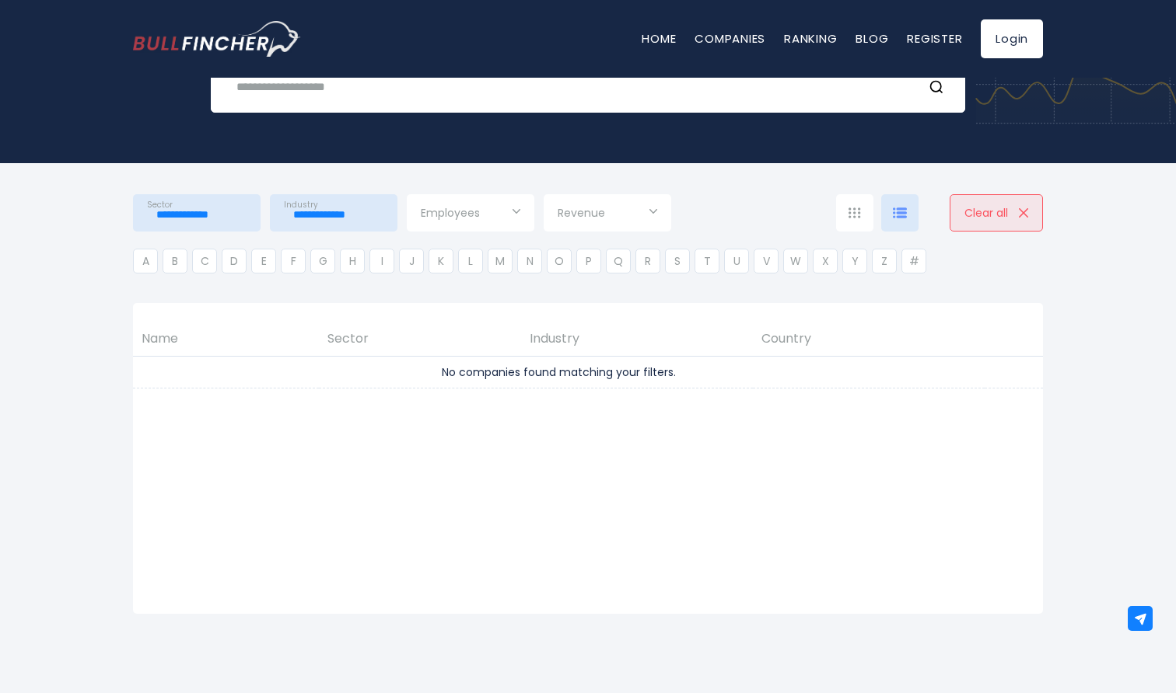
click at [232, 217] on input "**********" at bounding box center [197, 215] width 100 height 28
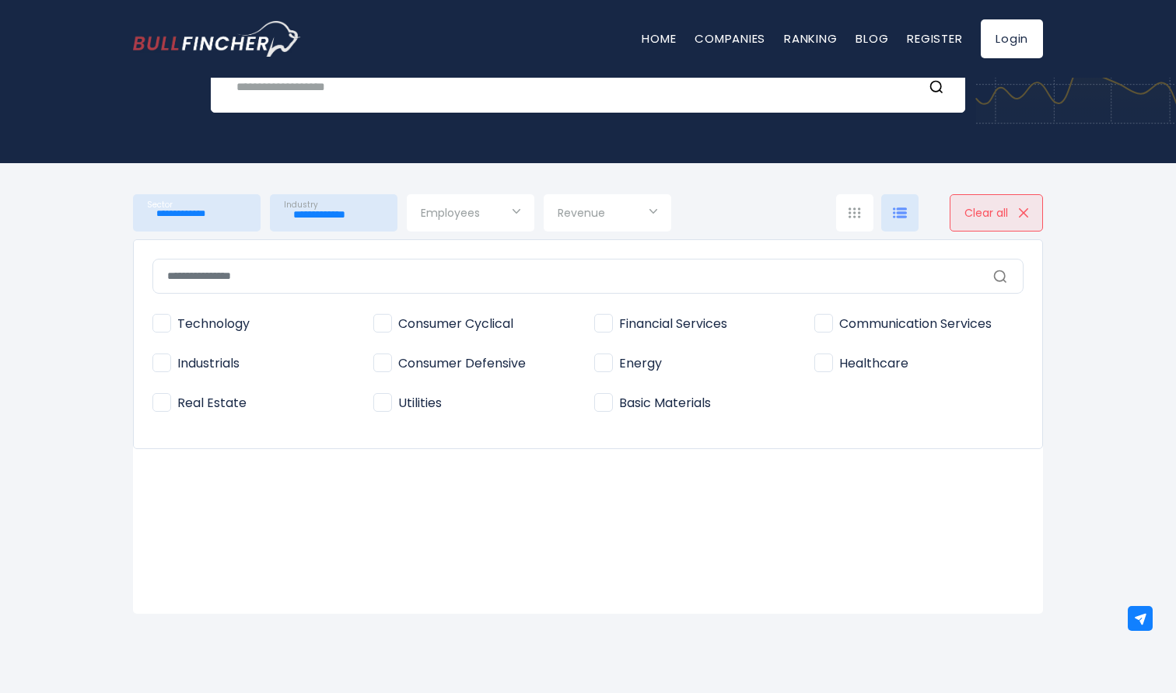
click at [186, 330] on span "Technology" at bounding box center [200, 324] width 97 height 16
click at [183, 367] on span "Industrials" at bounding box center [195, 364] width 87 height 16
type input "**********"
click at [65, 393] on div at bounding box center [588, 346] width 1176 height 693
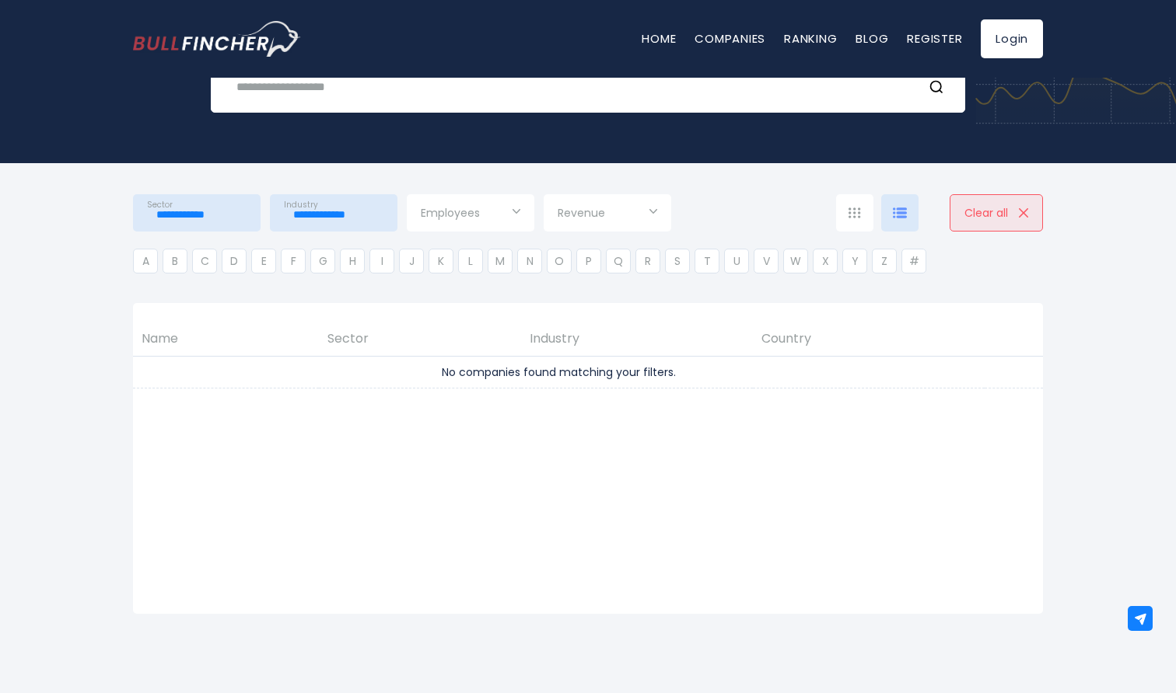
click at [223, 215] on input "**********" at bounding box center [197, 215] width 100 height 28
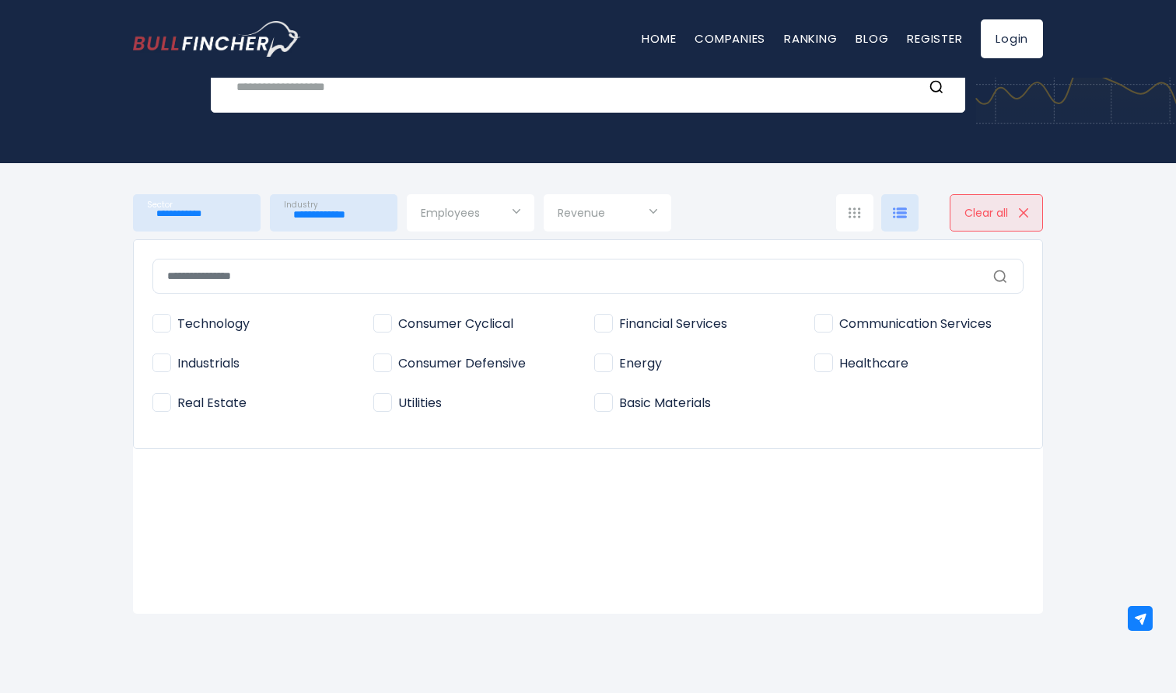
click at [210, 327] on span "Technology" at bounding box center [200, 324] width 97 height 16
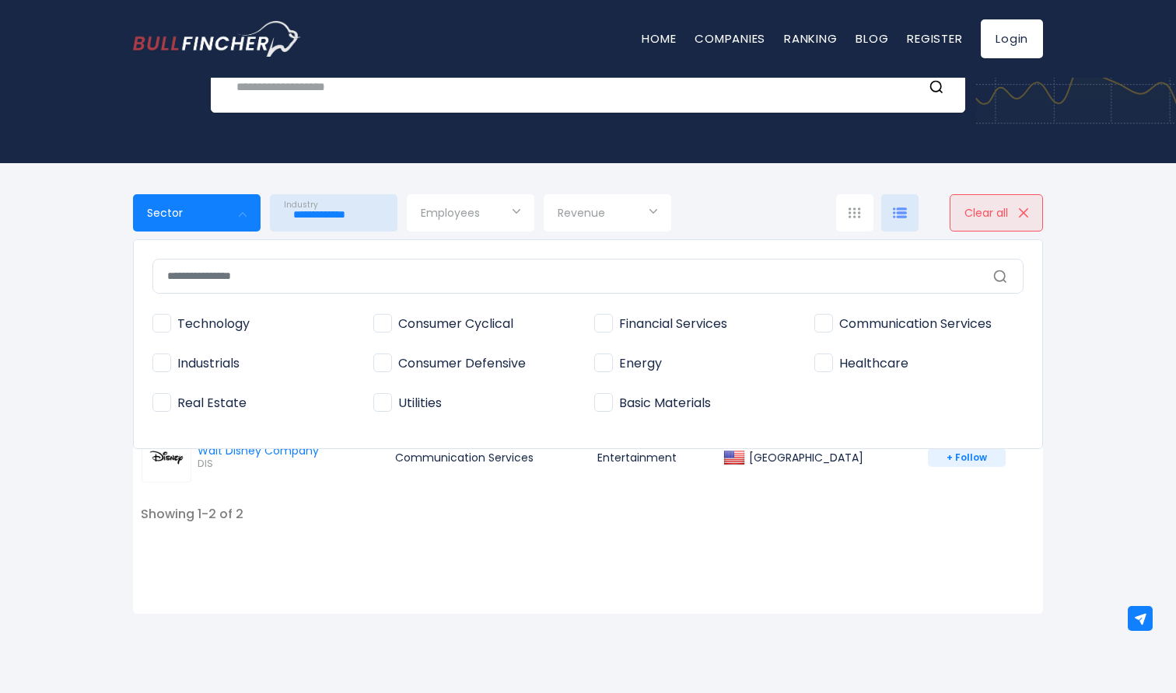
click at [73, 345] on div at bounding box center [588, 346] width 1176 height 693
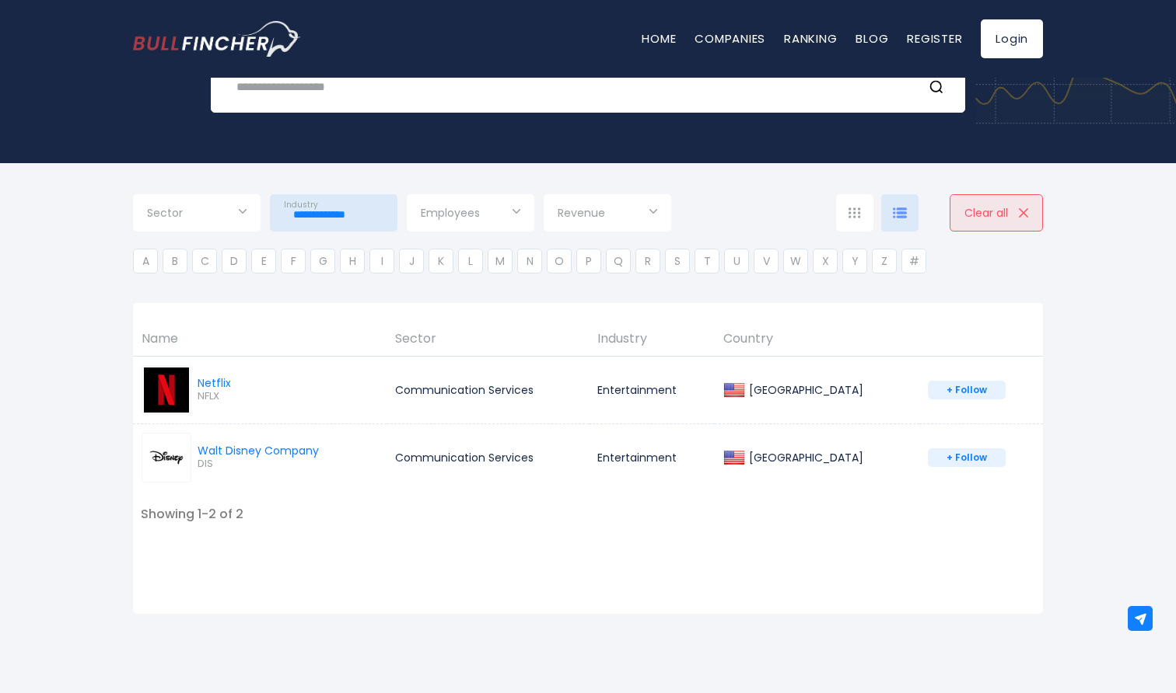
click at [341, 221] on input "**********" at bounding box center [334, 215] width 100 height 28
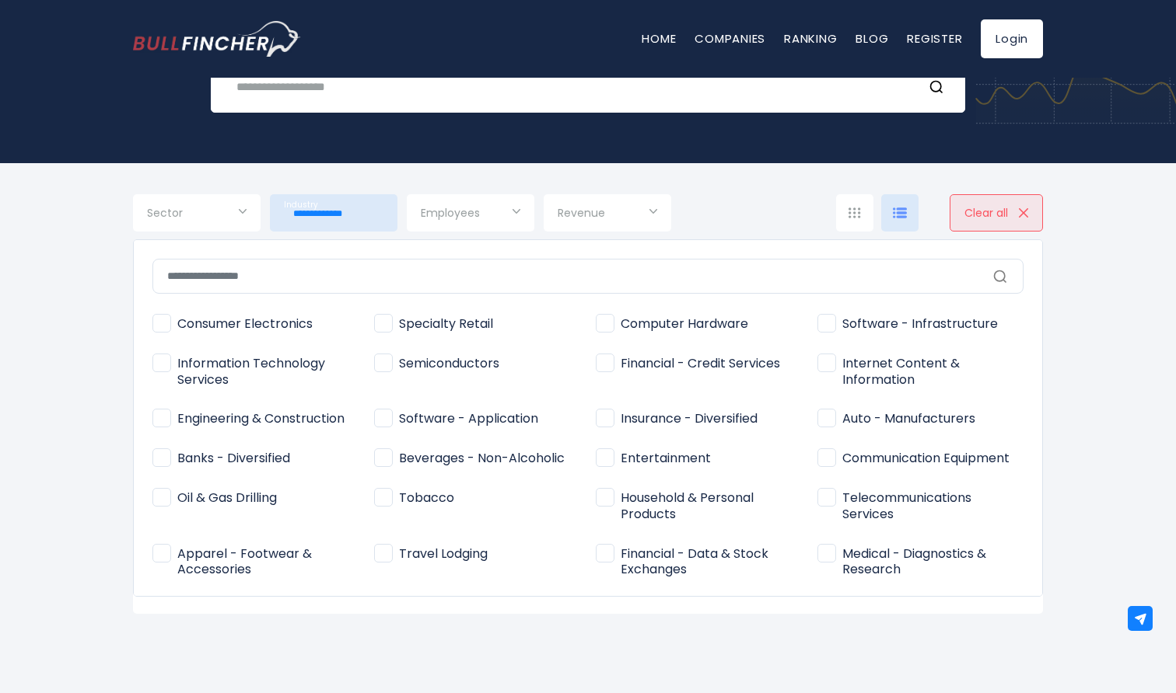
click at [409, 359] on span "Semiconductors" at bounding box center [436, 364] width 125 height 16
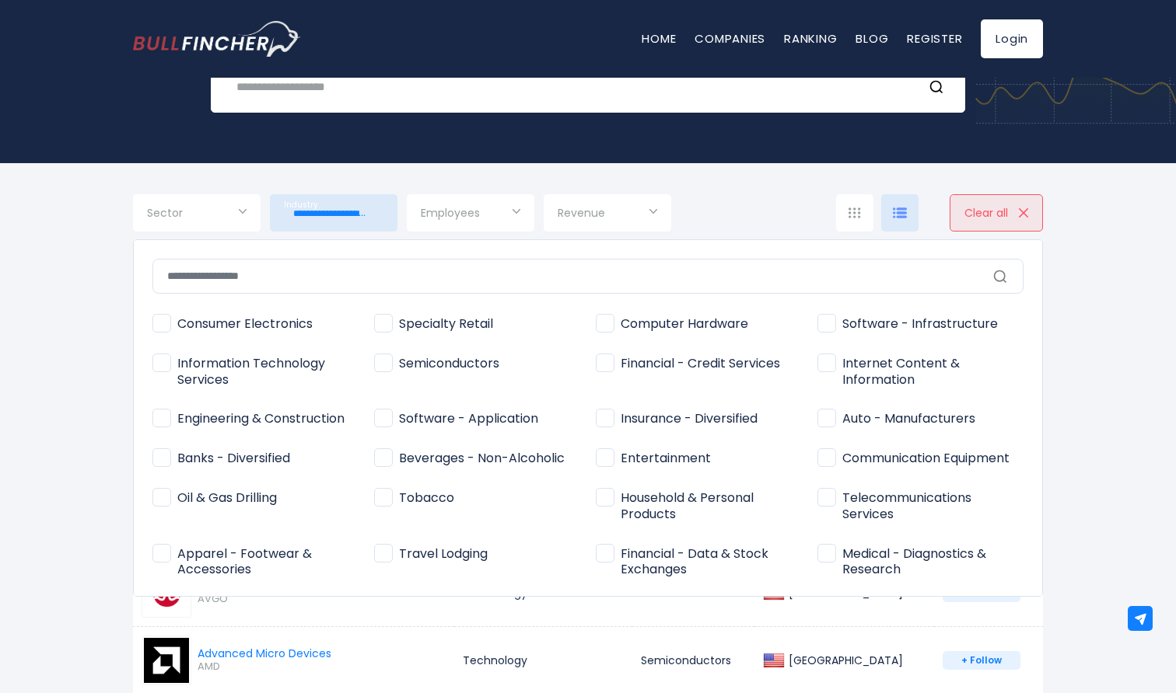
click at [613, 459] on span "Entertainment" at bounding box center [653, 459] width 115 height 16
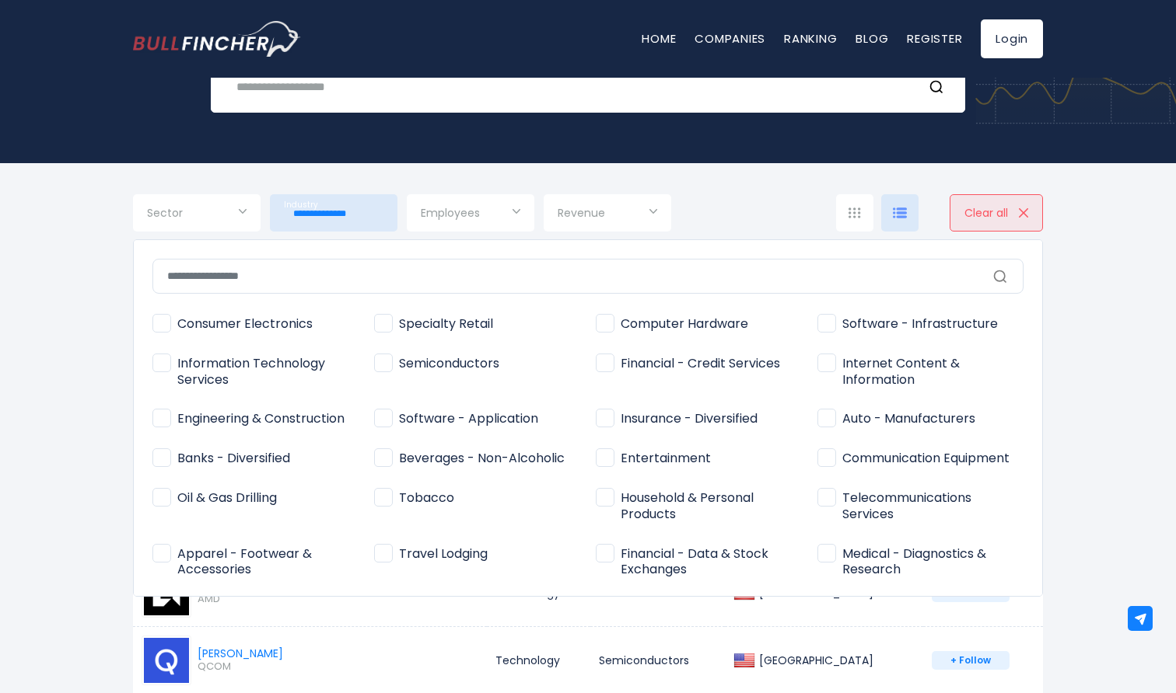
click at [71, 440] on div at bounding box center [588, 346] width 1176 height 693
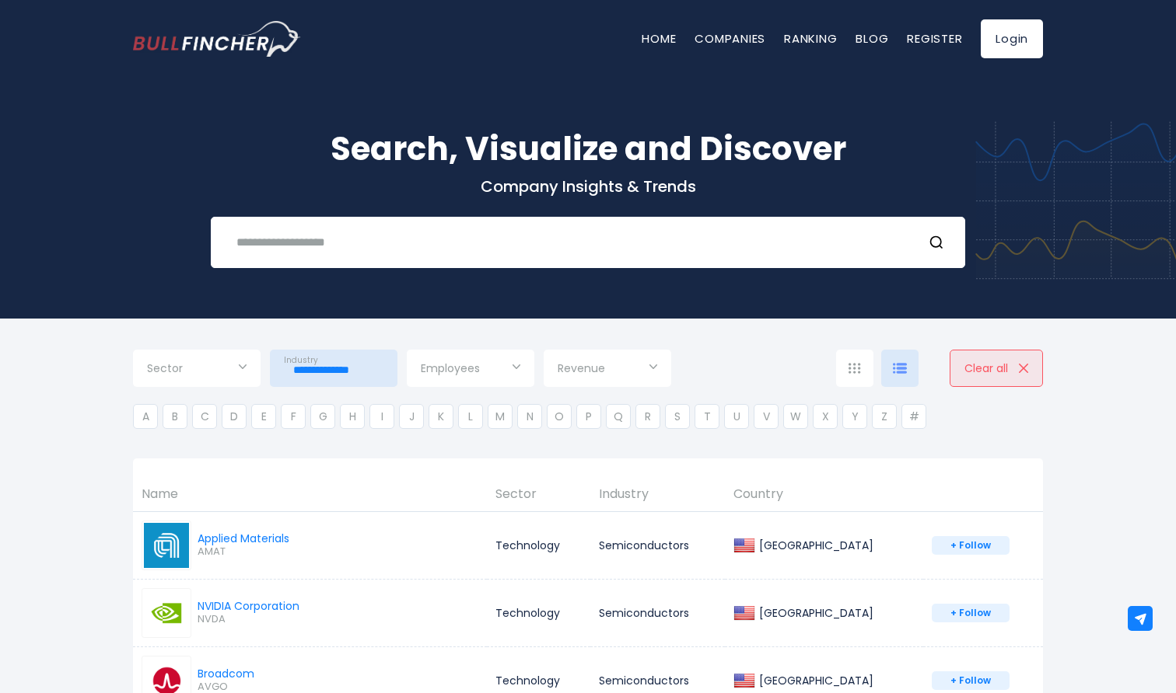
scroll to position [0, 0]
click at [354, 371] on input "**********" at bounding box center [334, 370] width 100 height 28
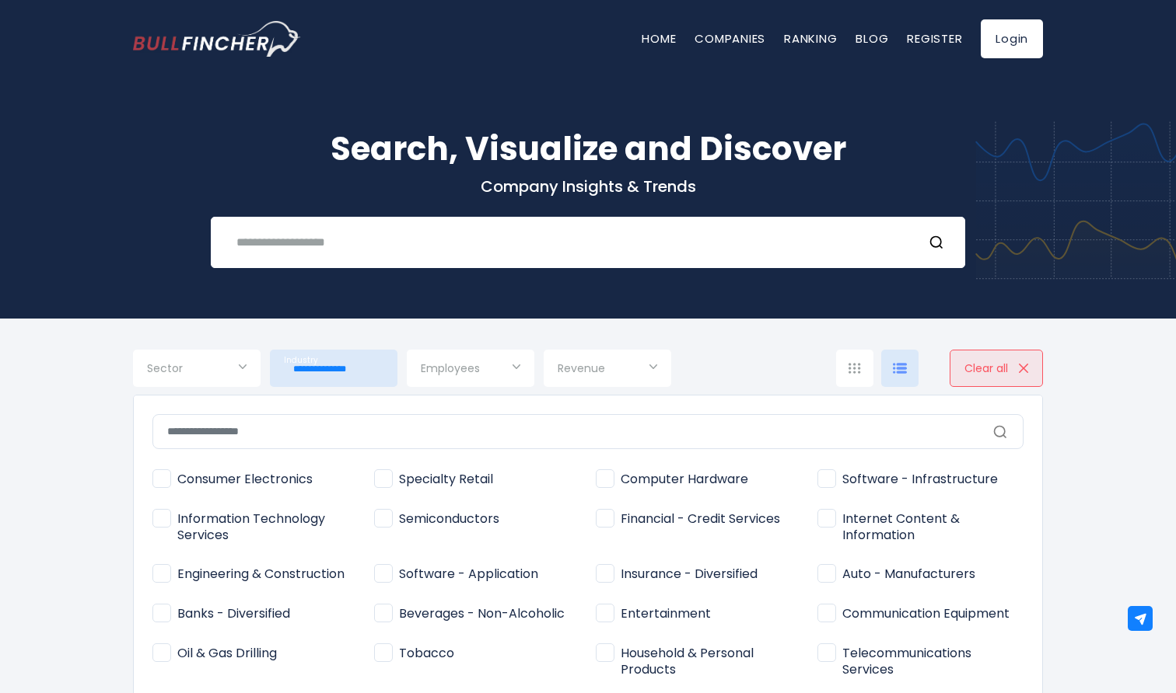
click at [432, 484] on span "Specialty Retail" at bounding box center [433, 480] width 119 height 16
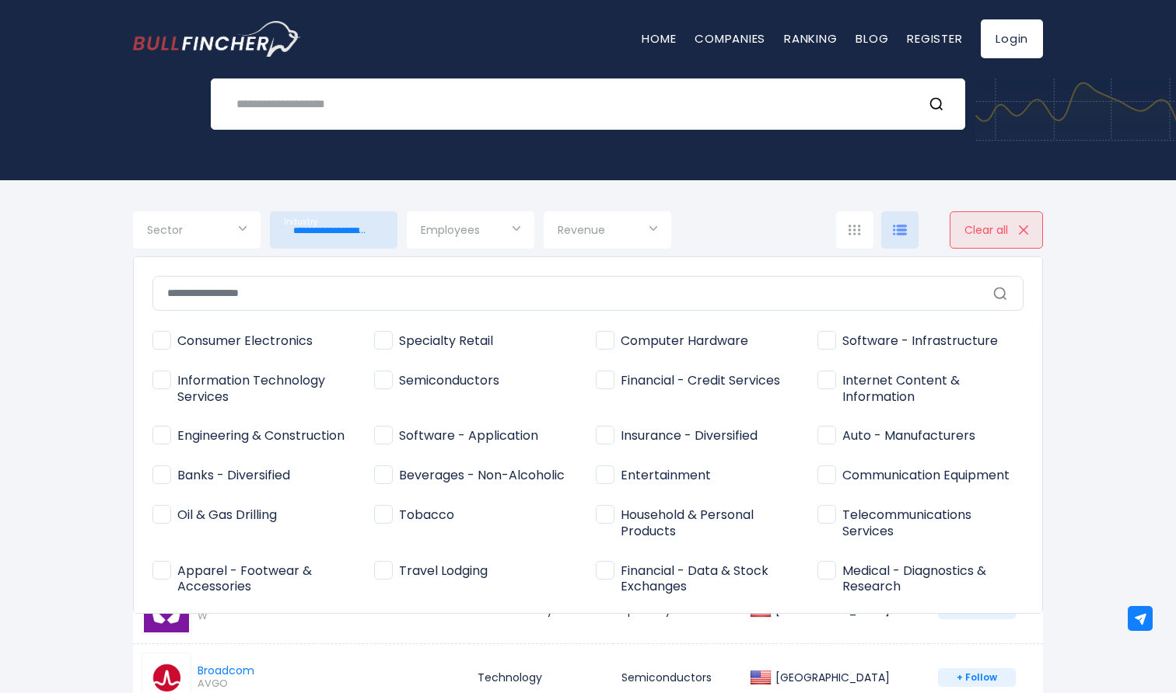
scroll to position [155, 0]
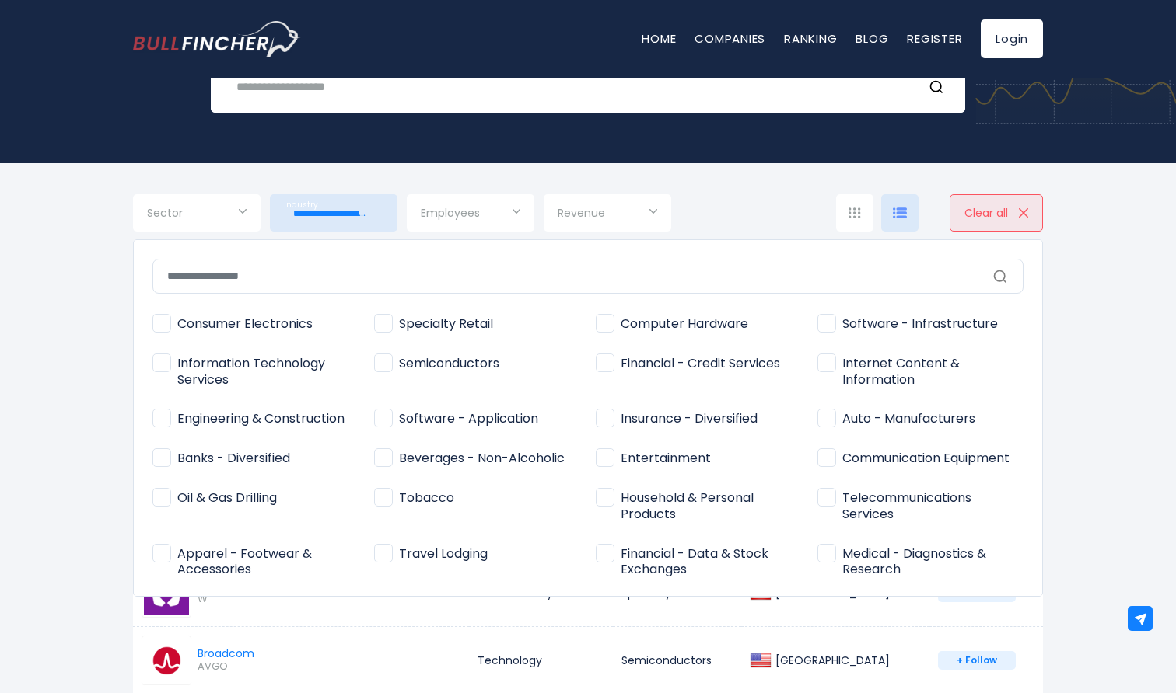
click at [422, 517] on label "Tobacco" at bounding box center [477, 507] width 206 height 42
click at [433, 362] on span "Semiconductors" at bounding box center [436, 364] width 125 height 16
click at [428, 498] on span "Tobacco" at bounding box center [414, 499] width 80 height 16
type input "**********"
click at [76, 427] on div at bounding box center [588, 346] width 1176 height 693
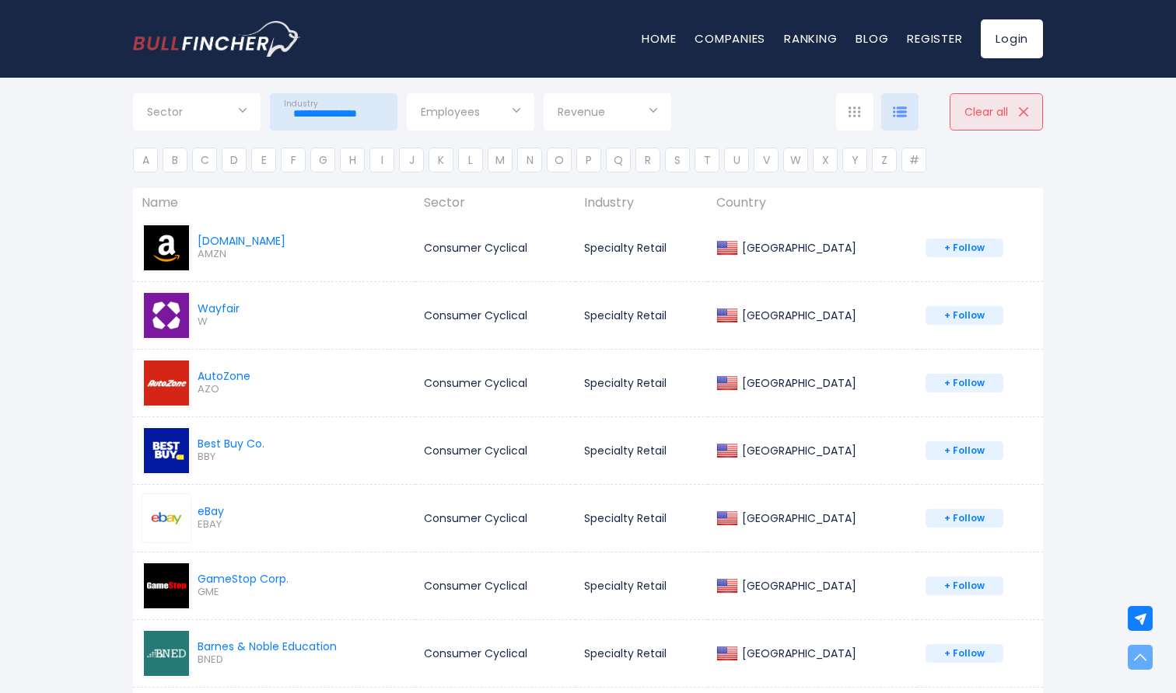
scroll to position [331, 0]
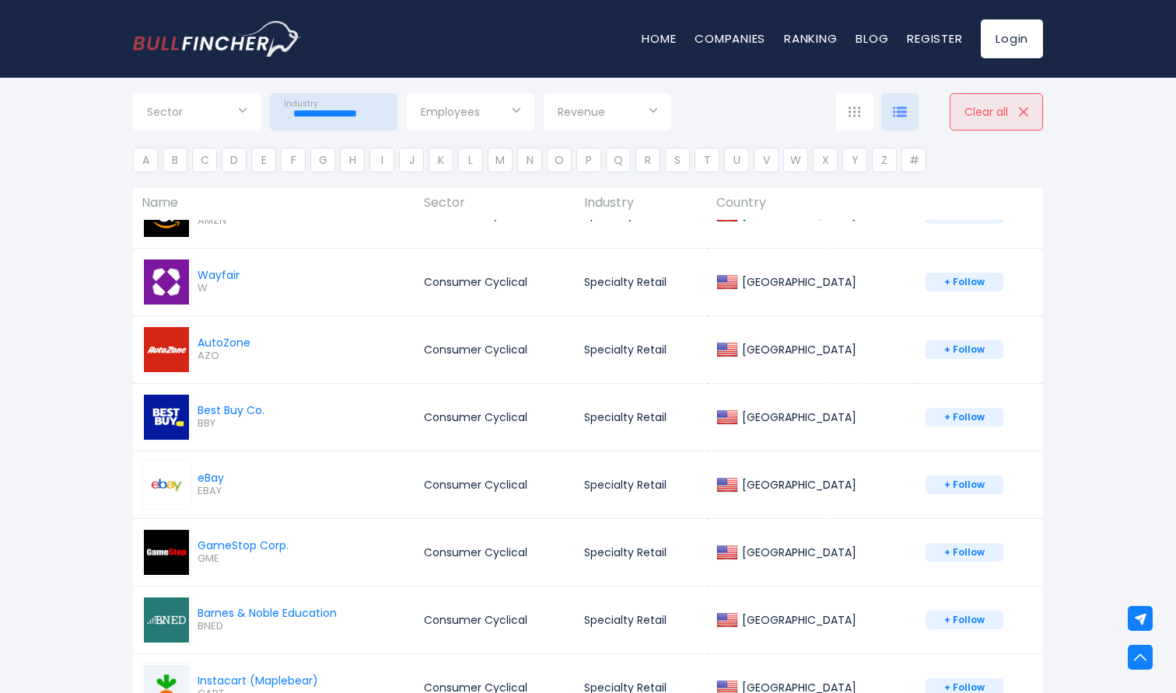
click at [598, 111] on span "Revenue" at bounding box center [580, 112] width 47 height 14
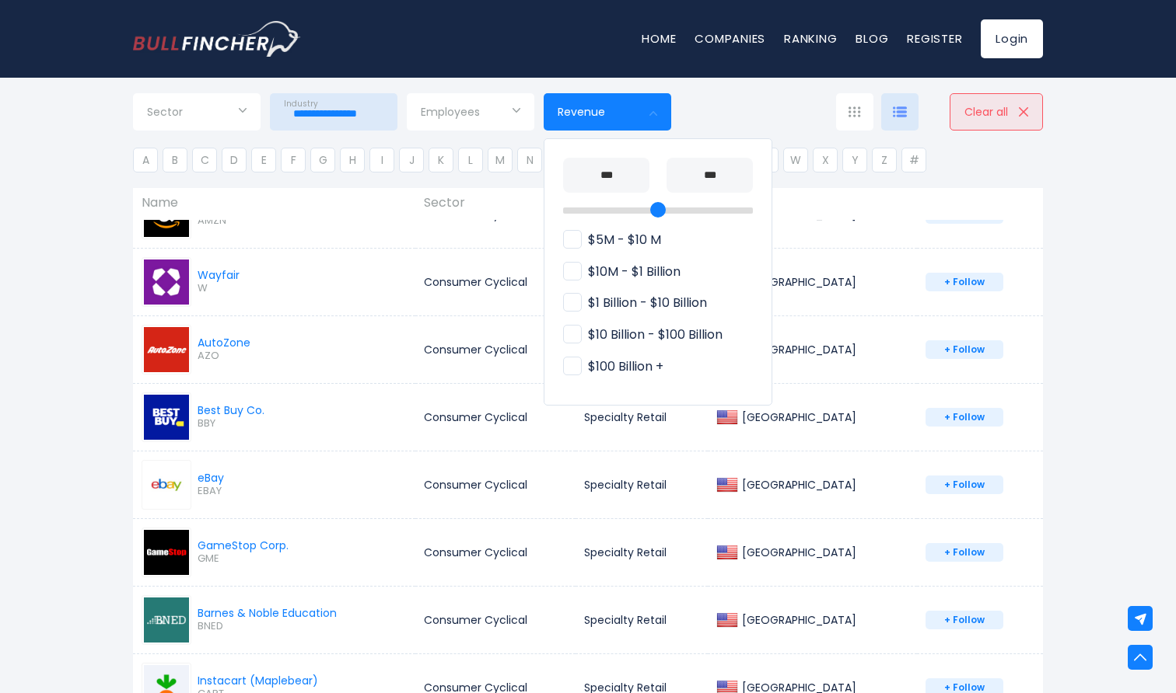
click at [626, 328] on span "$10 Billion - $100 Billion" at bounding box center [642, 335] width 159 height 16
type input "**********"
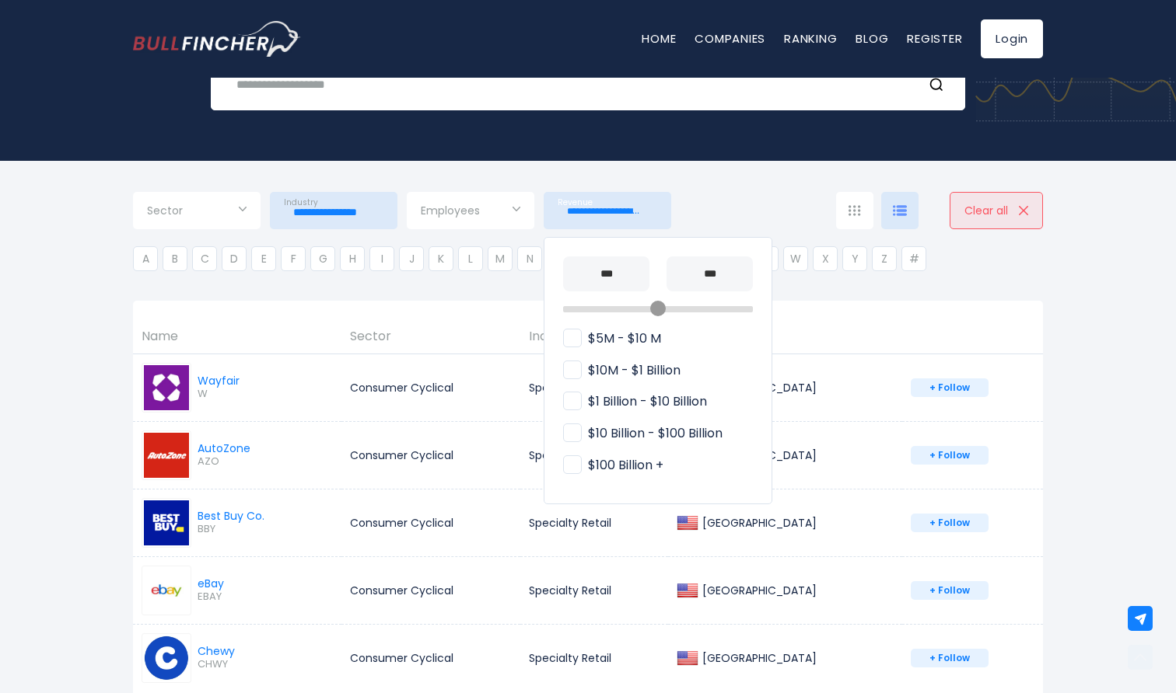
scroll to position [155, 0]
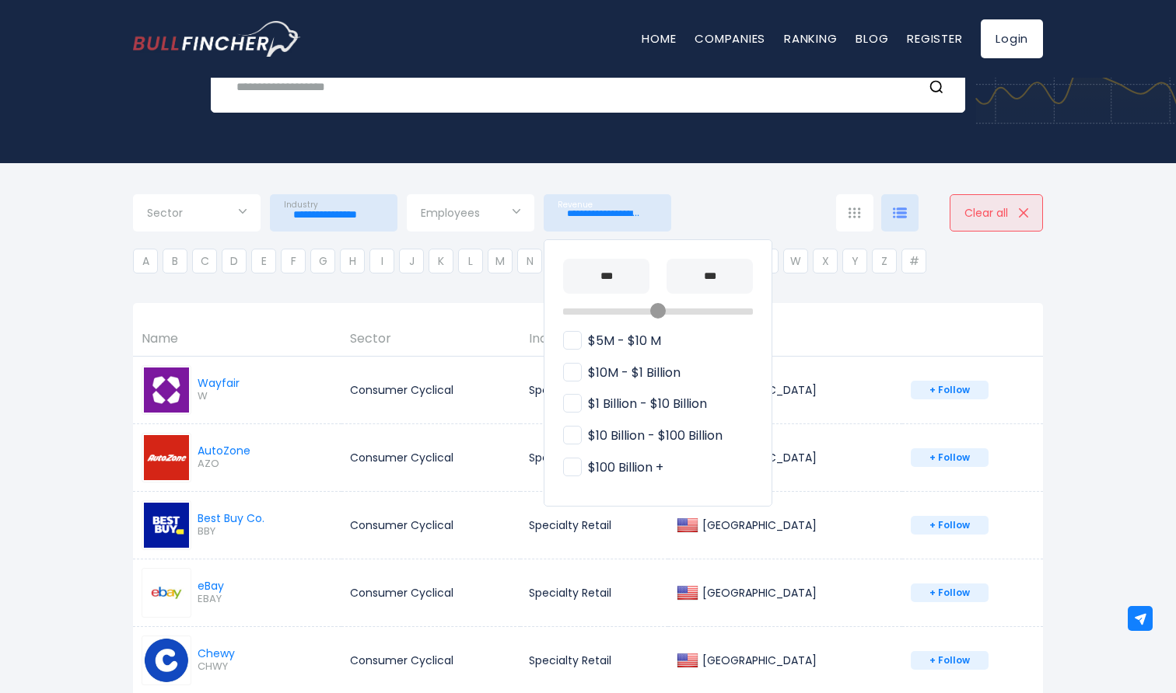
click at [338, 206] on div at bounding box center [588, 346] width 1176 height 693
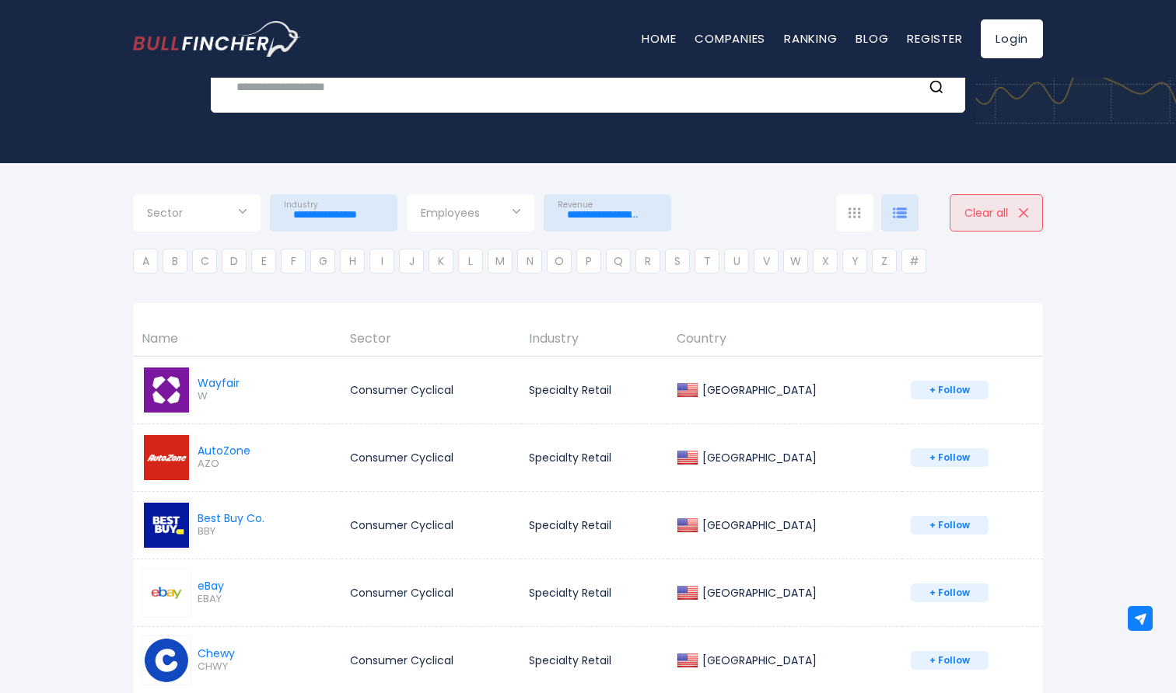
click at [359, 218] on input "**********" at bounding box center [334, 215] width 100 height 28
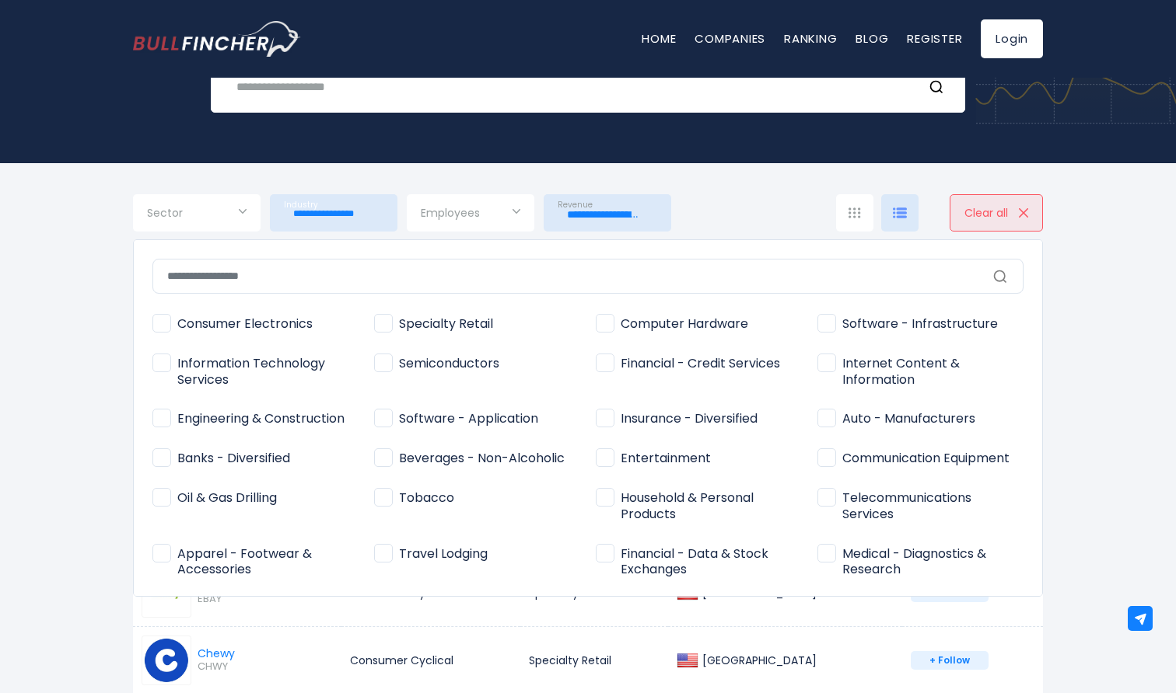
click at [414, 322] on span "Specialty Retail" at bounding box center [433, 324] width 119 height 16
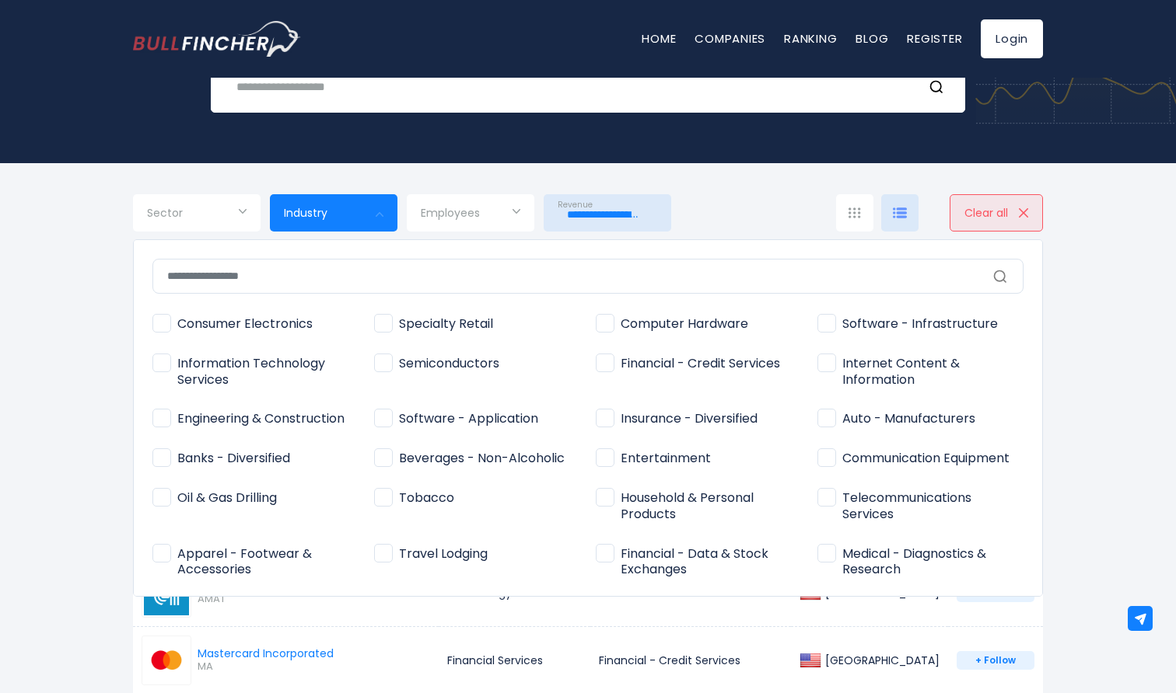
click at [91, 323] on div at bounding box center [588, 346] width 1176 height 693
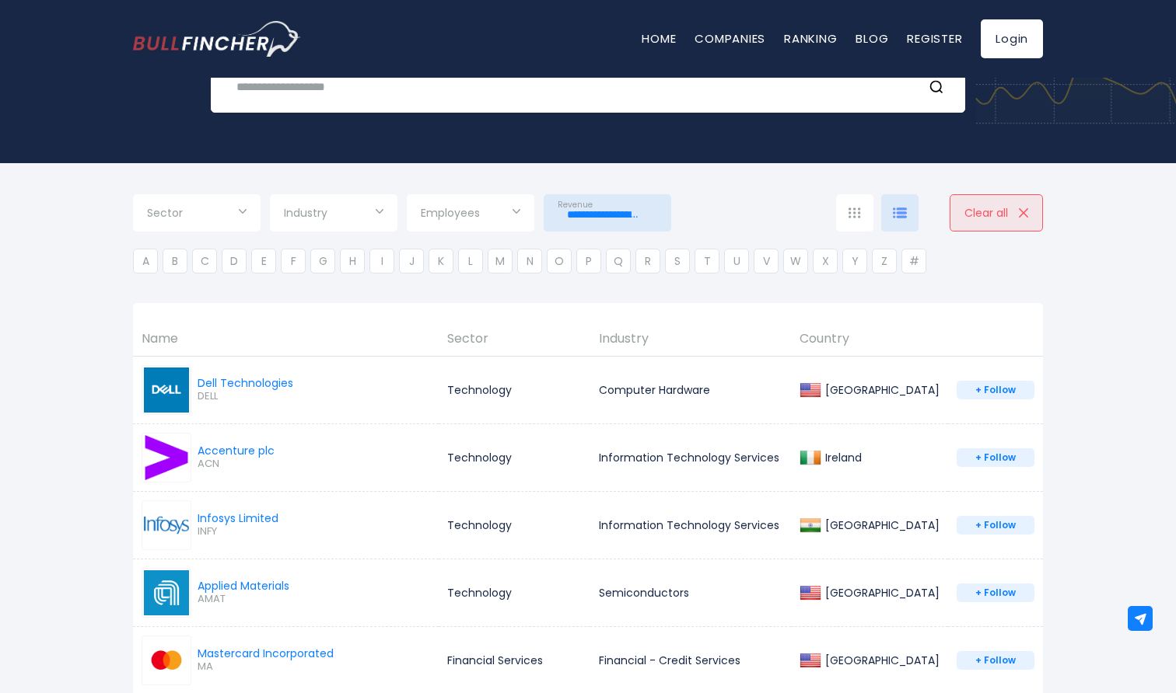
click at [589, 201] on span "Revenue" at bounding box center [574, 205] width 35 height 10
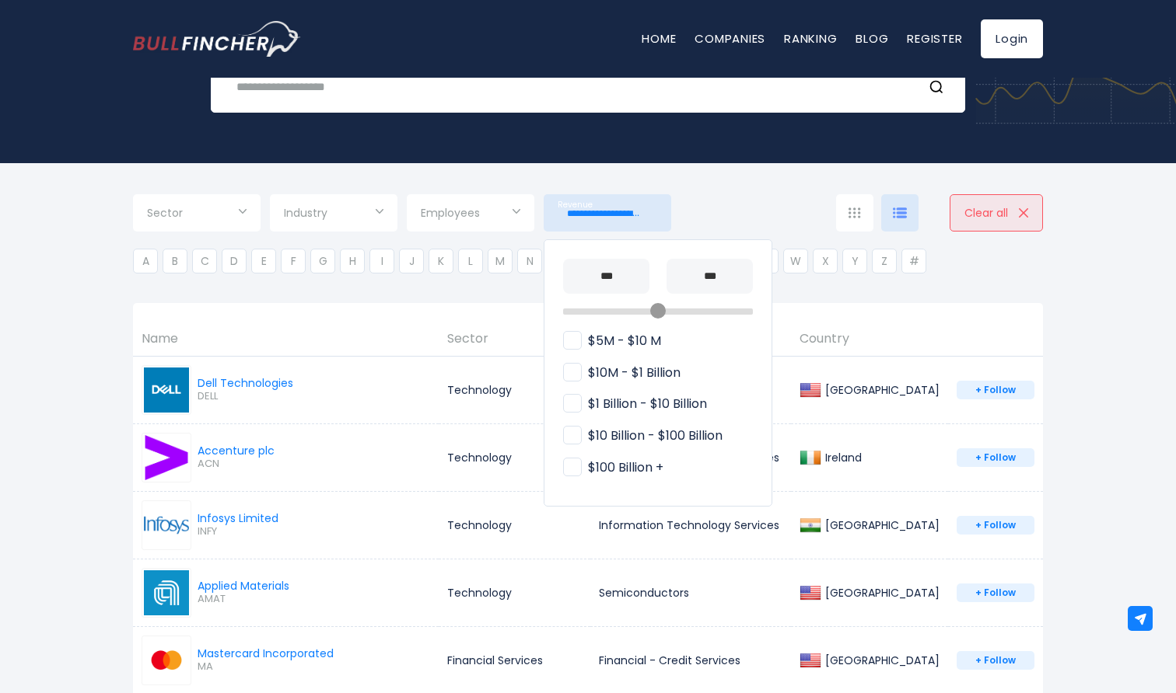
click at [627, 435] on span "$10 Billion - $100 Billion" at bounding box center [642, 436] width 159 height 16
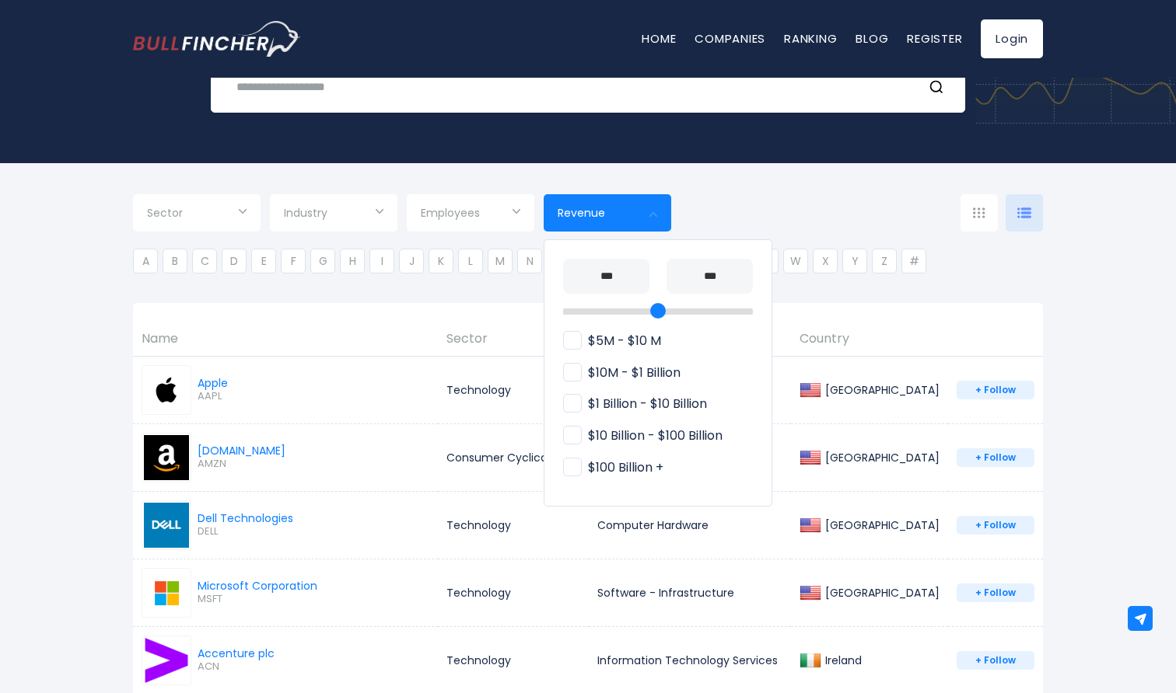
click at [613, 463] on span "$100 Billion +" at bounding box center [613, 468] width 100 height 16
type input "**********"
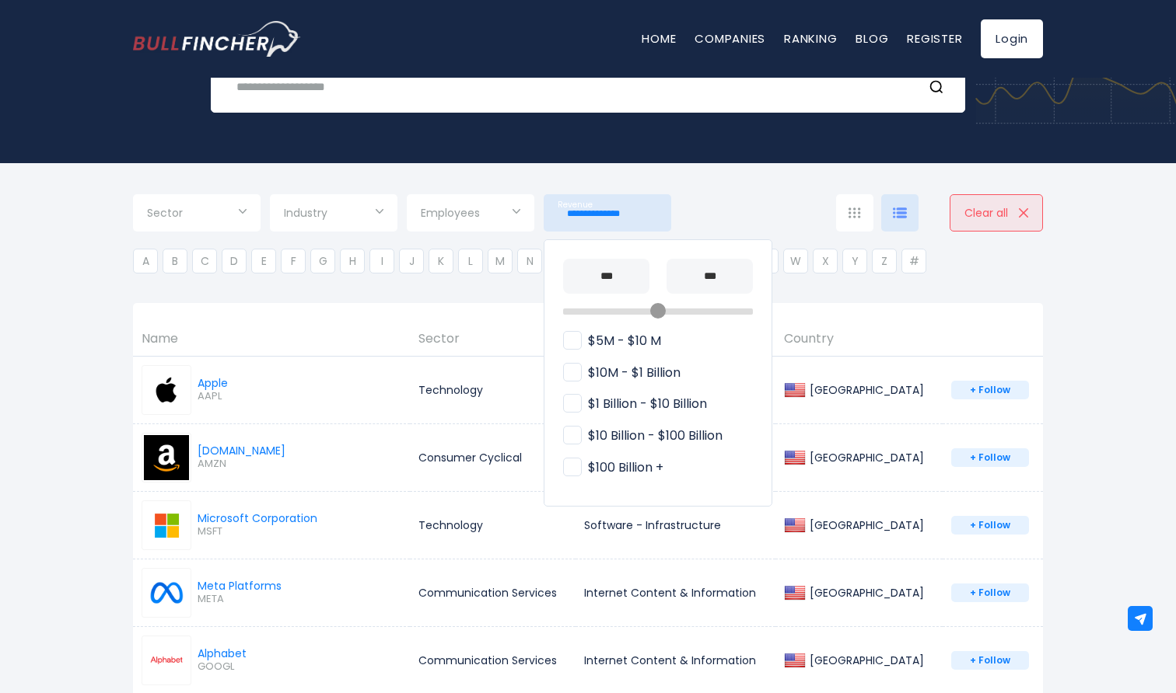
click at [102, 402] on div at bounding box center [588, 346] width 1176 height 693
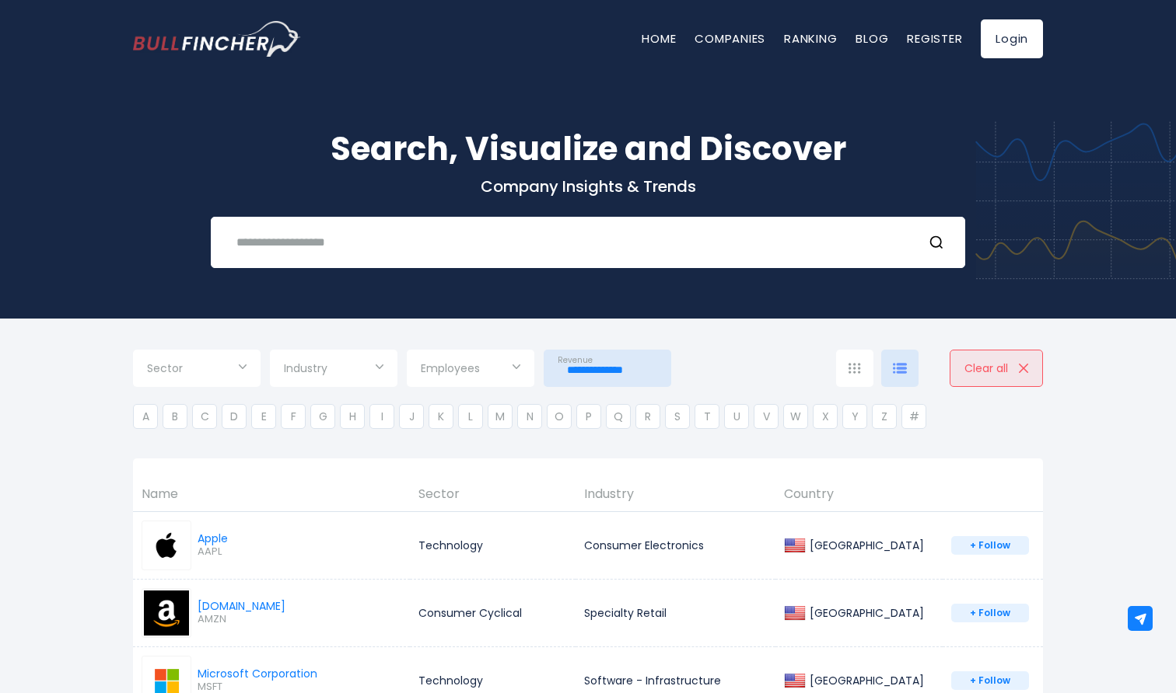
scroll to position [0, 0]
click at [851, 377] on div at bounding box center [854, 368] width 37 height 37
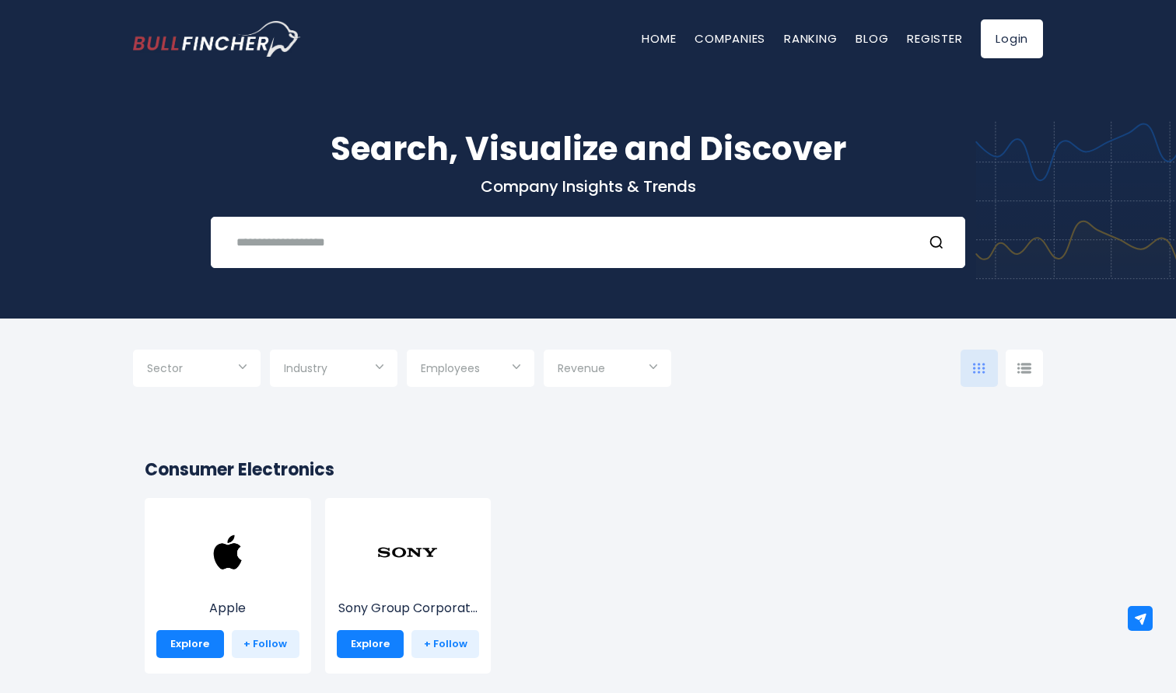
click at [640, 370] on input "Selection" at bounding box center [607, 370] width 100 height 28
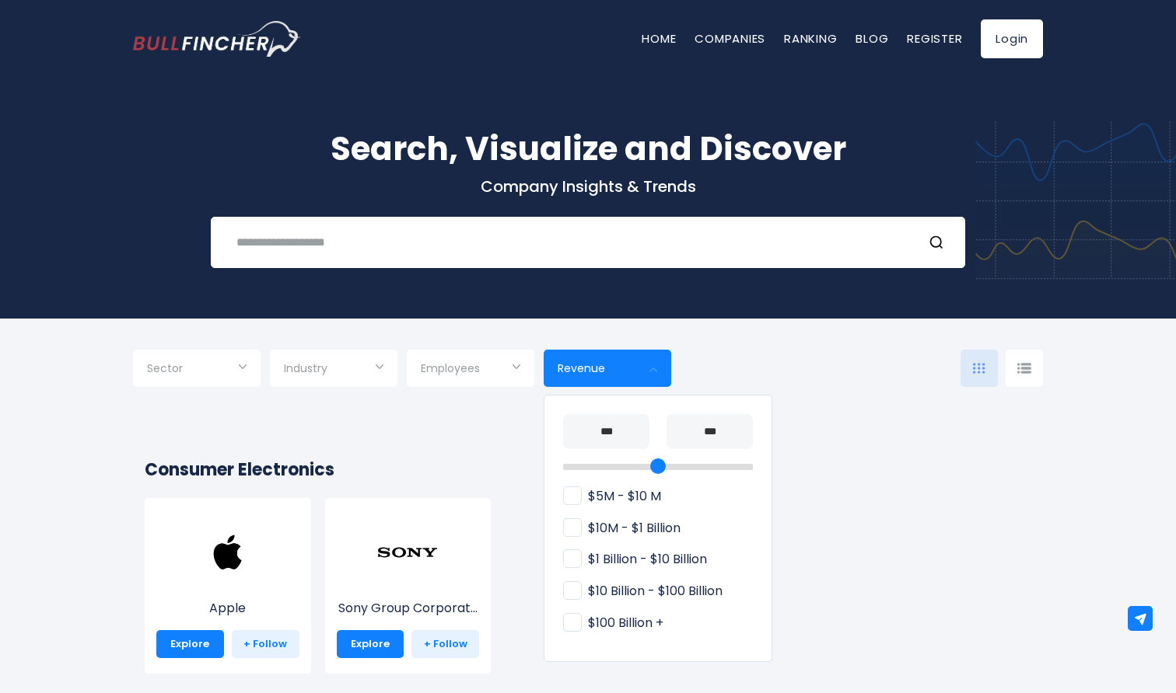
click at [604, 620] on span "$100 Billion +" at bounding box center [613, 624] width 100 height 16
type input "**********"
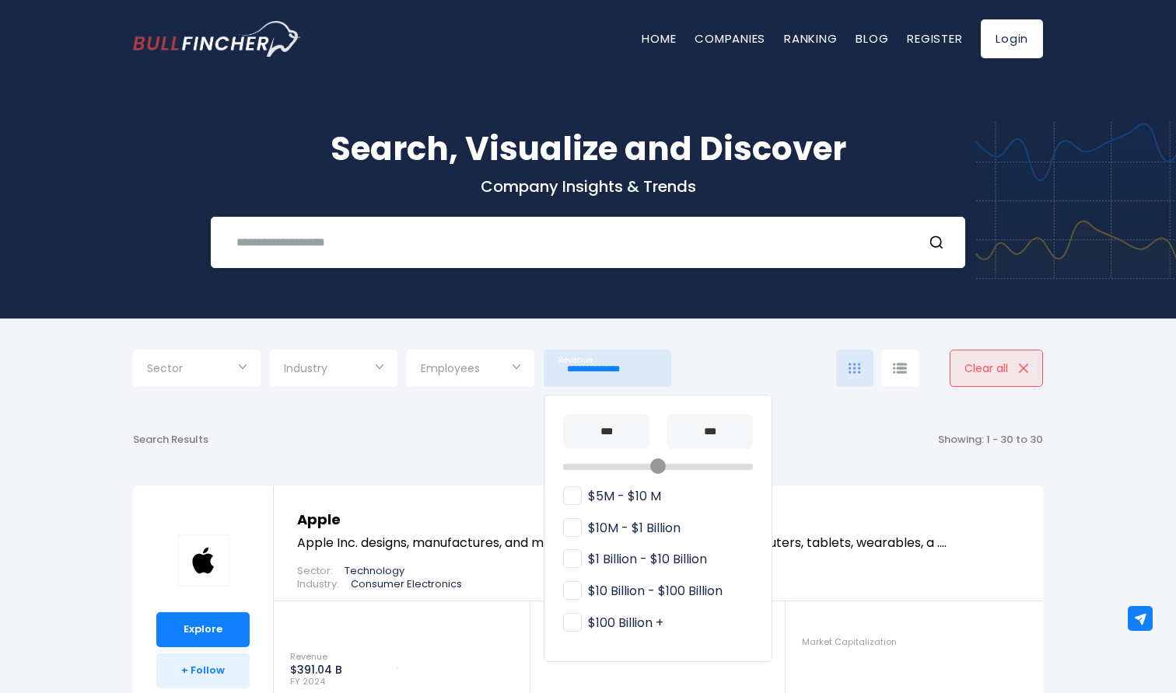
click at [816, 530] on div at bounding box center [588, 346] width 1176 height 693
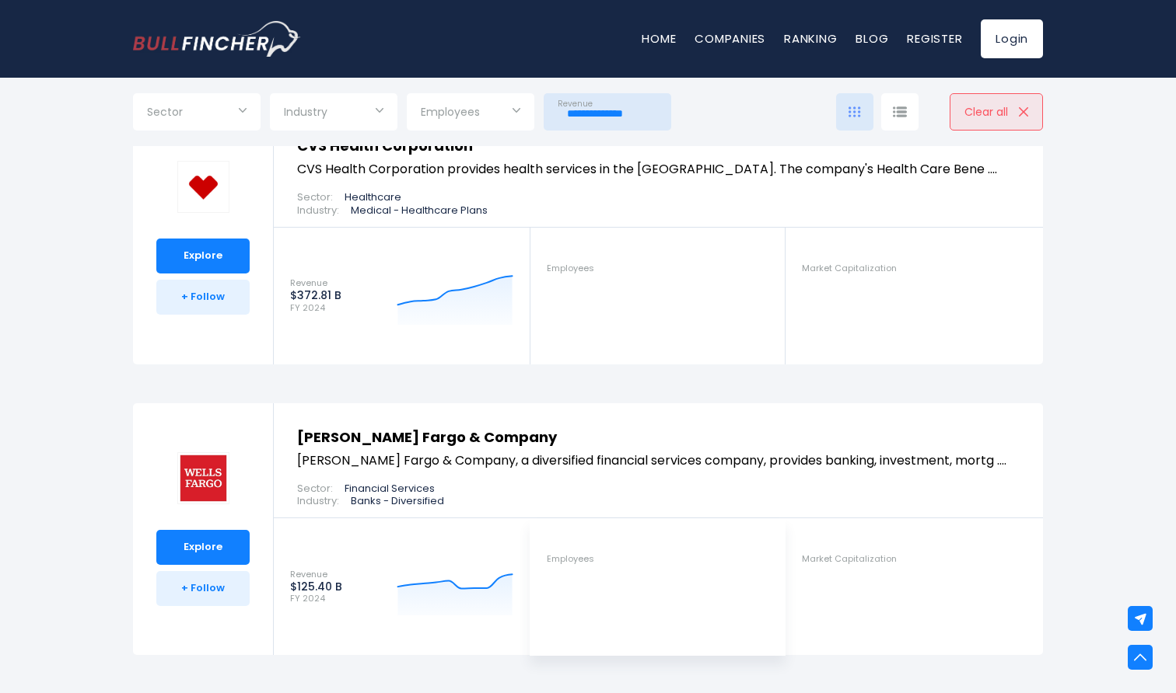
scroll to position [8490, 0]
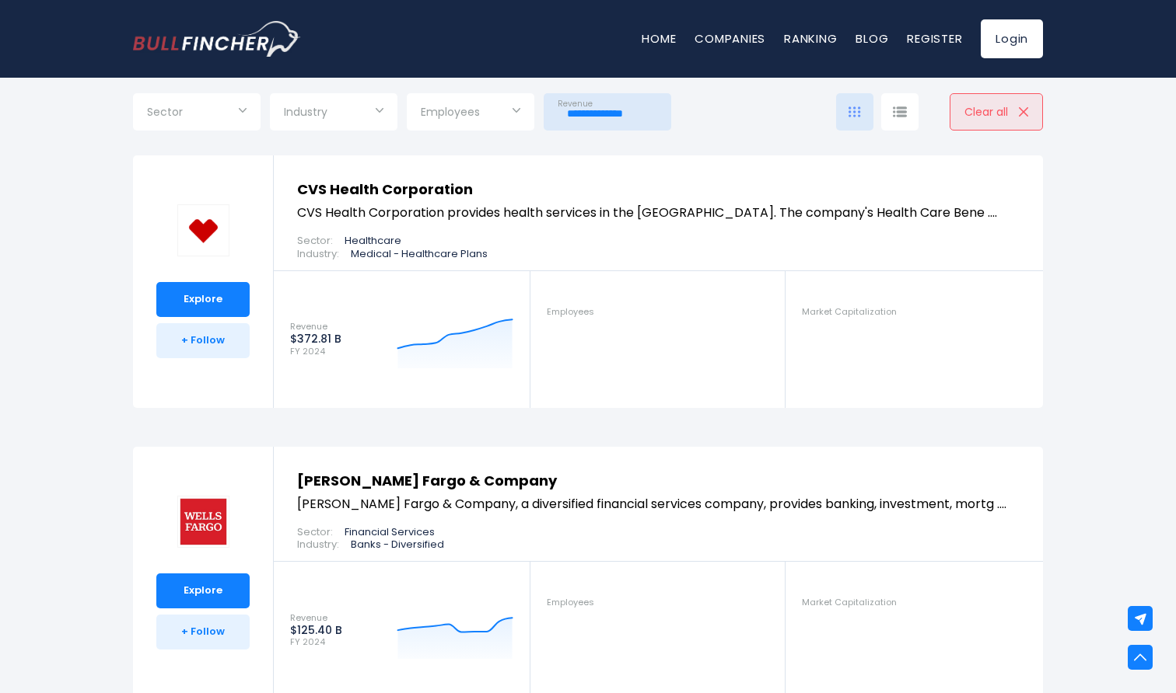
click at [901, 109] on img at bounding box center [900, 112] width 14 height 11
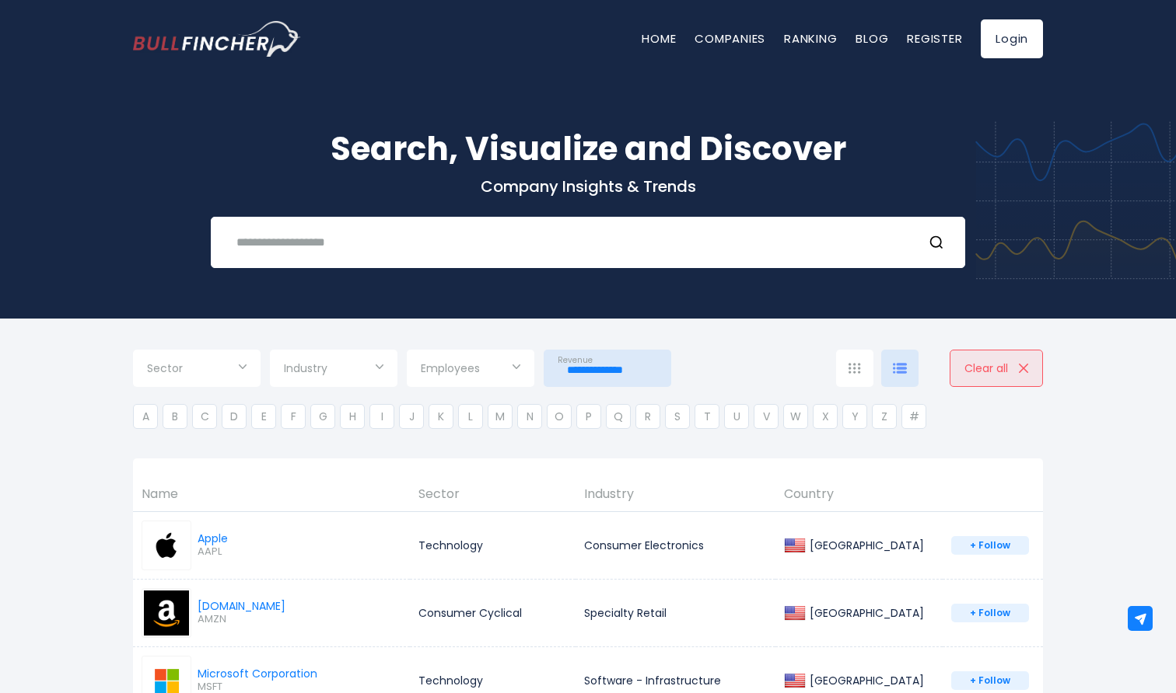
scroll to position [0, 0]
click at [658, 36] on link "Home" at bounding box center [658, 38] width 34 height 16
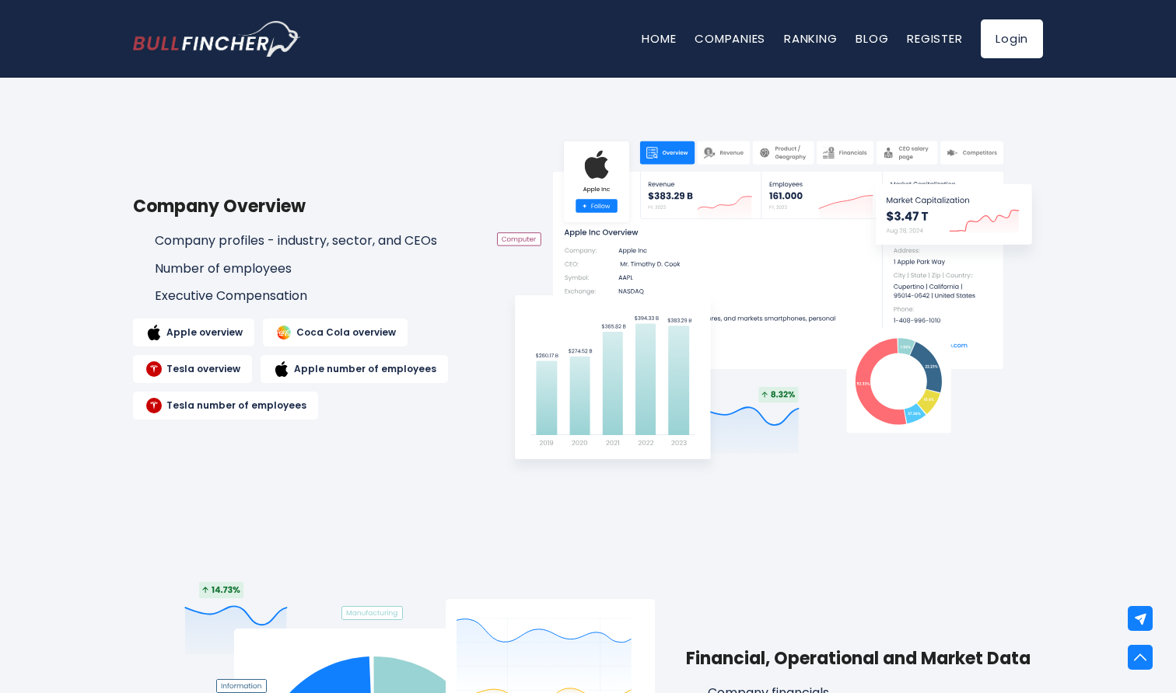
scroll to position [853, 0]
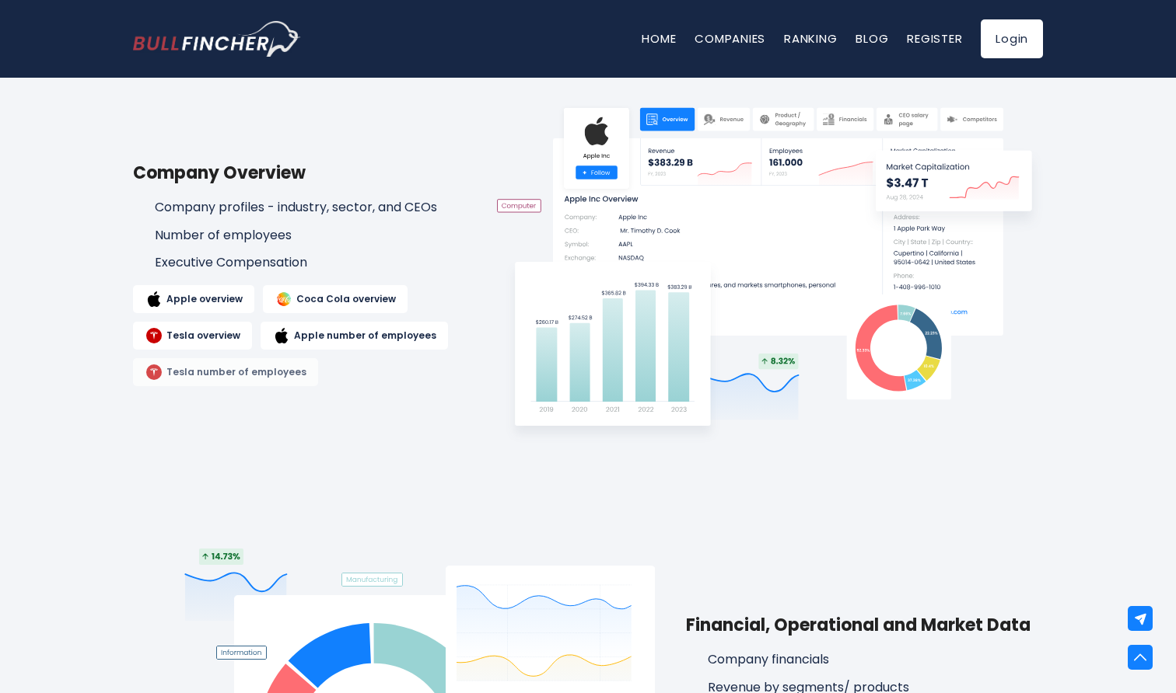
click at [225, 374] on link "Tesla number of employees" at bounding box center [225, 372] width 185 height 28
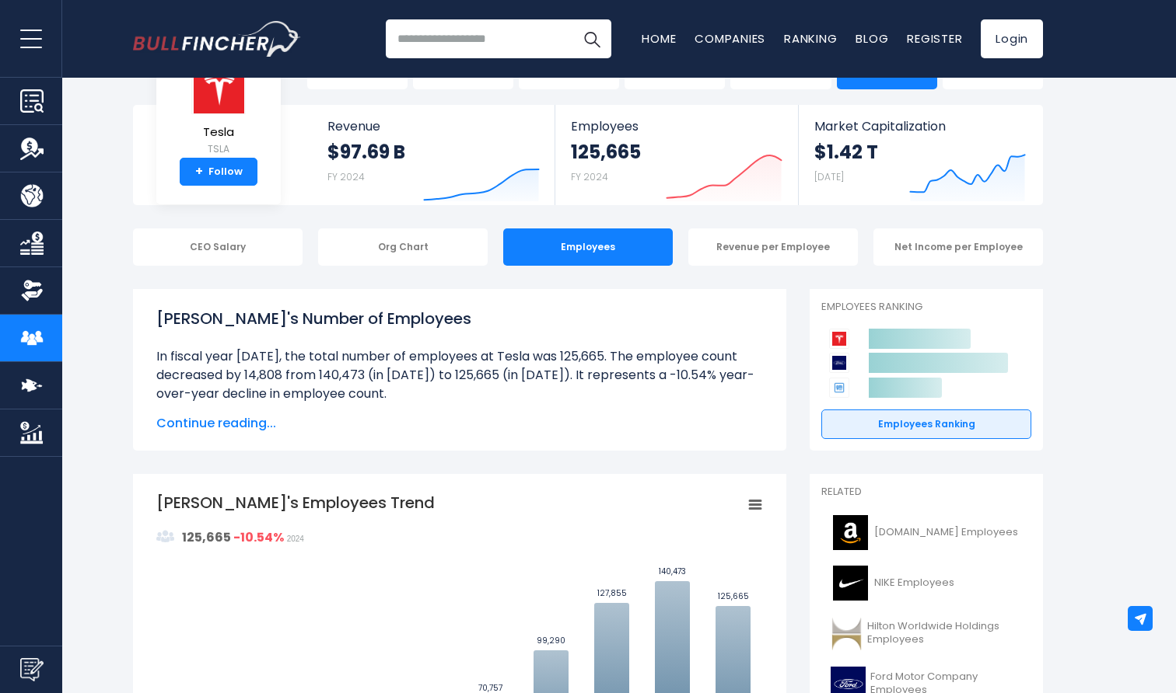
scroll to position [65, 0]
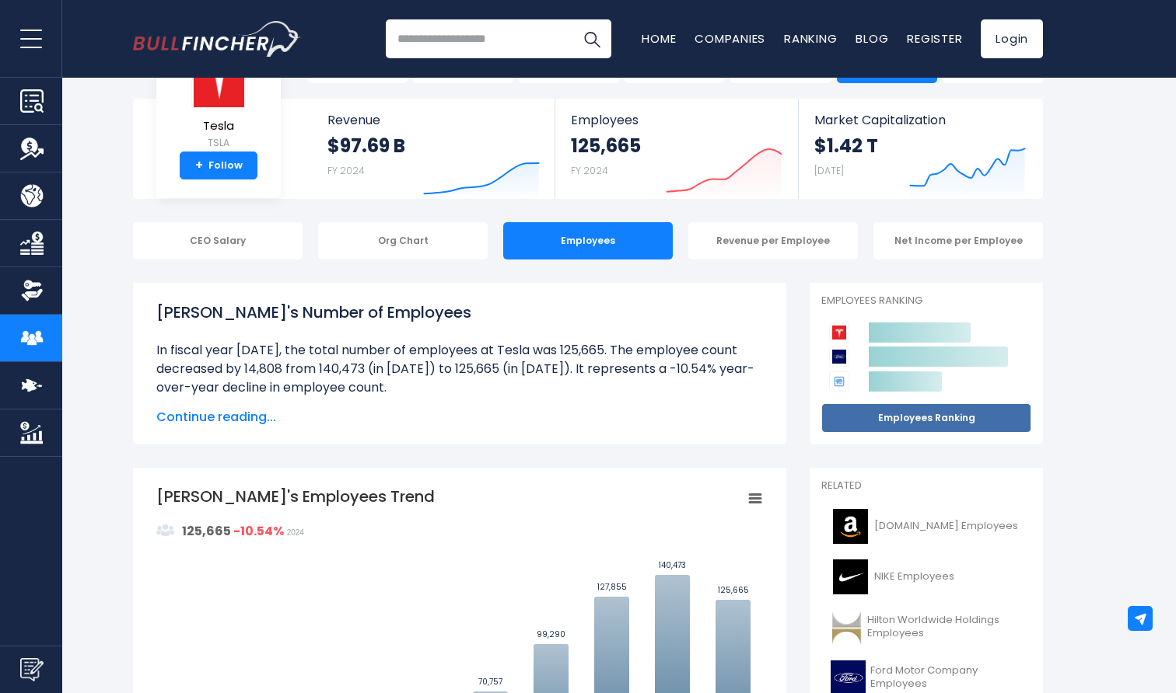
click at [884, 418] on link "Employees Ranking" at bounding box center [926, 419] width 210 height 30
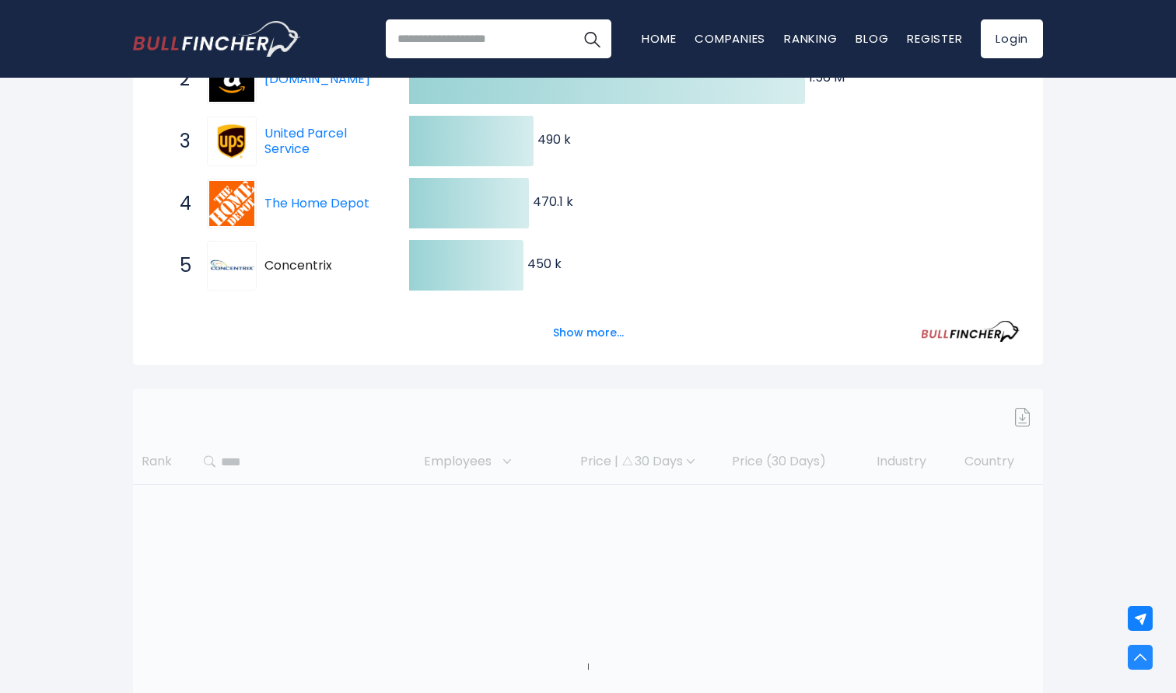
scroll to position [438, 0]
